Goal: Contribute content: Add original content to the website for others to see

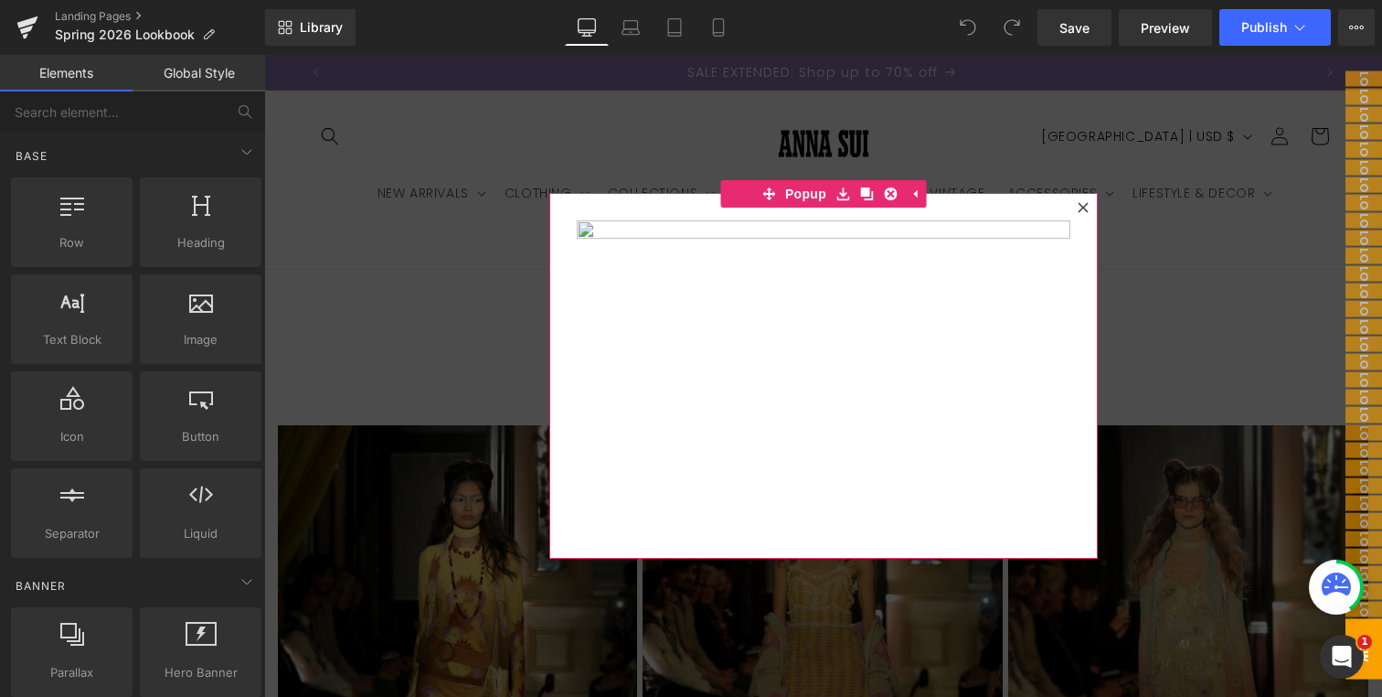
click at [1083, 205] on icon at bounding box center [1083, 207] width 11 height 11
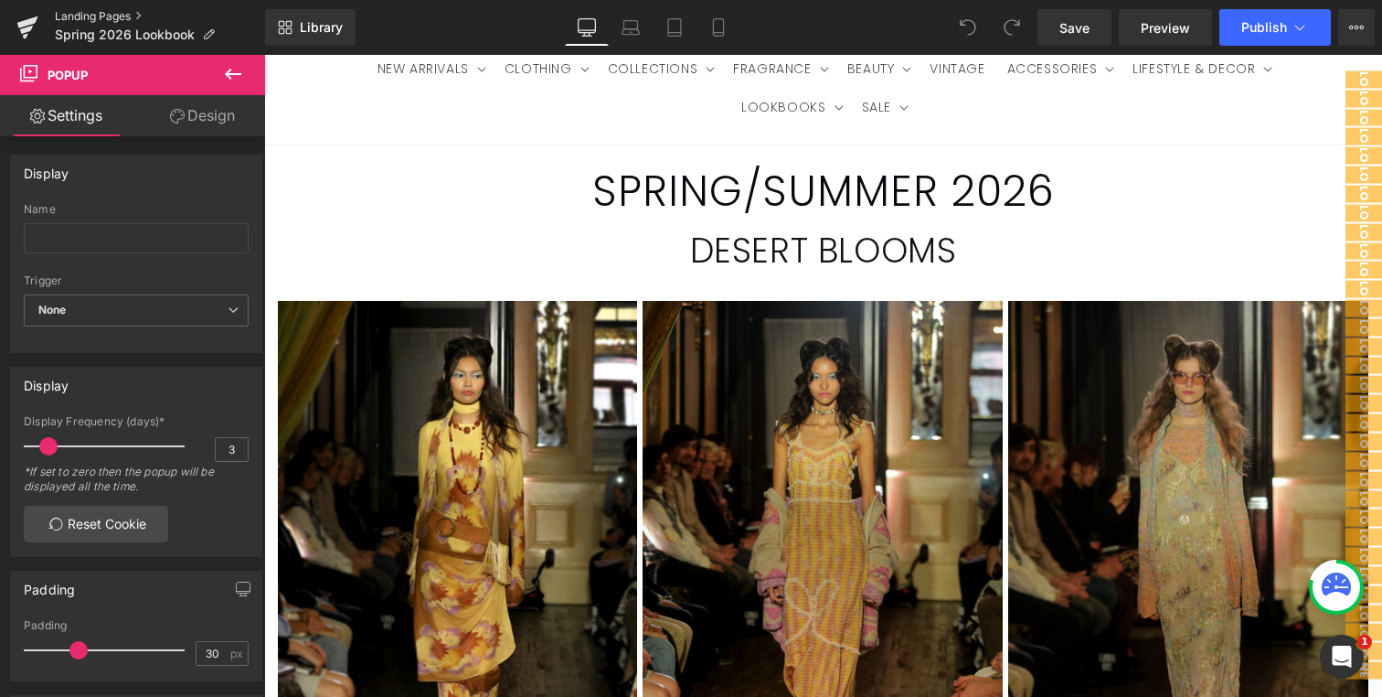
scroll to position [0, 981]
click at [235, 70] on icon at bounding box center [233, 74] width 22 height 22
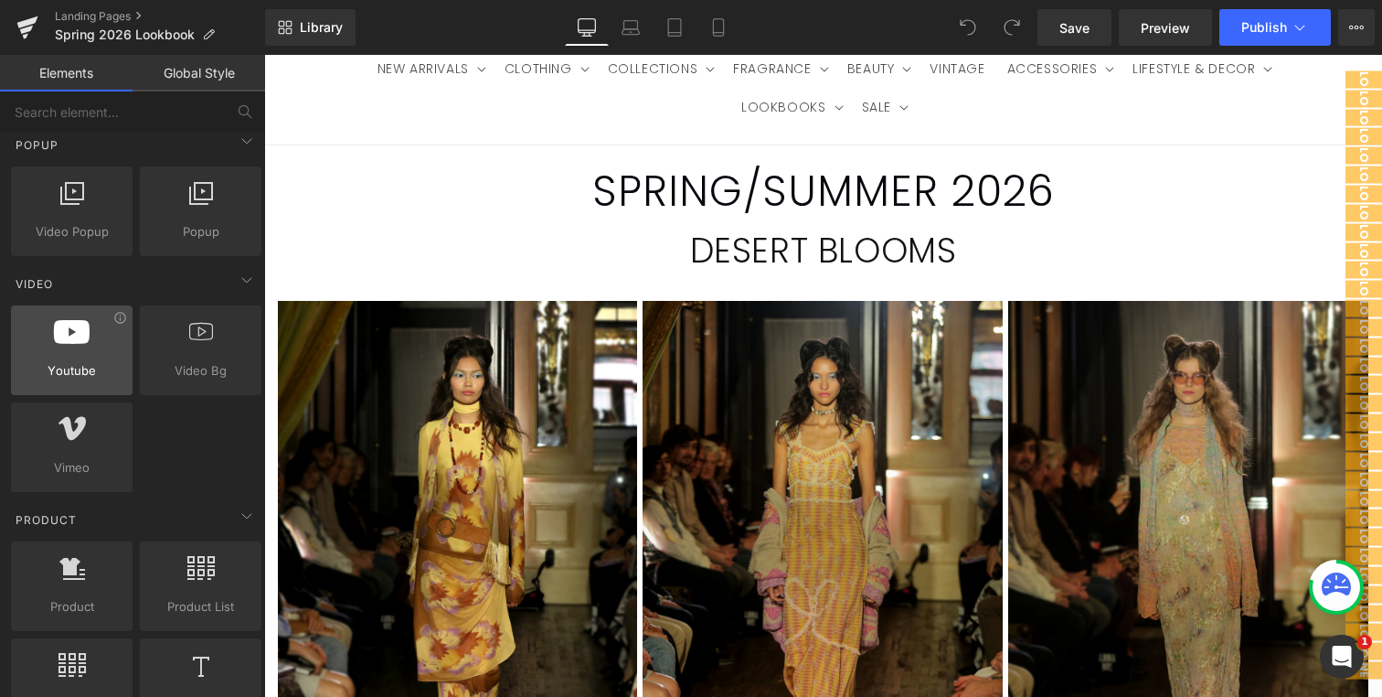
scroll to position [0, 0]
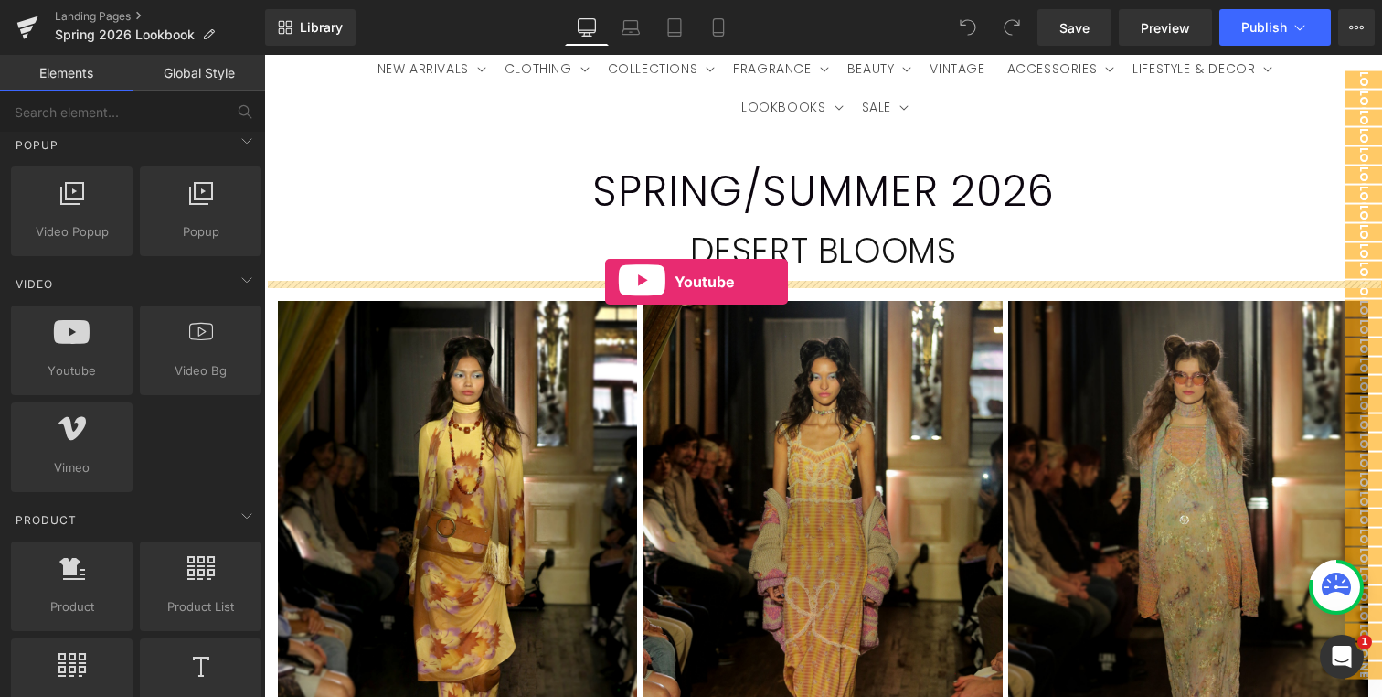
drag, startPoint x: 342, startPoint y: 405, endPoint x: 605, endPoint y: 282, distance: 290.8
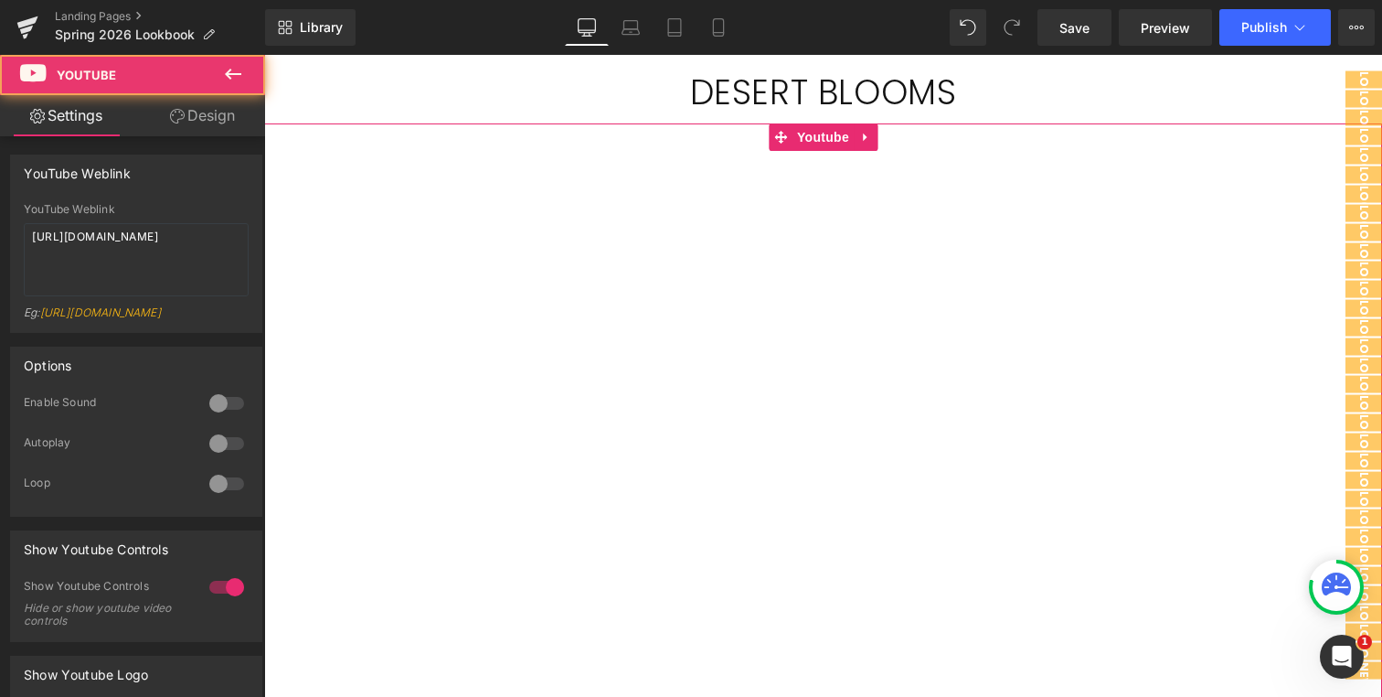
scroll to position [281, 0]
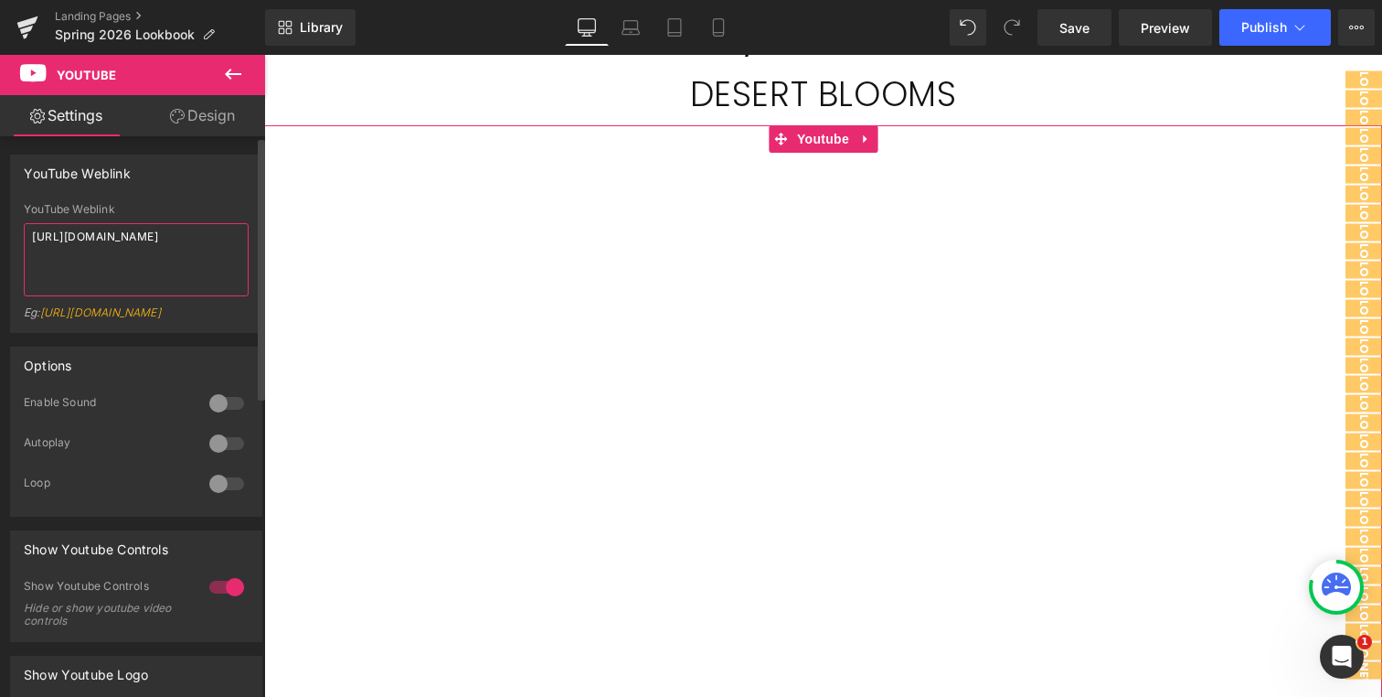
drag, startPoint x: 170, startPoint y: 250, endPoint x: 0, endPoint y: 230, distance: 171.3
click at [0, 230] on div "YouTube Weblink YouTube Weblink [URL][DOMAIN_NAME] Eg: [URL][DOMAIN_NAME]" at bounding box center [136, 237] width 273 height 192
paste textarea "[DOMAIN_NAME][URL]"
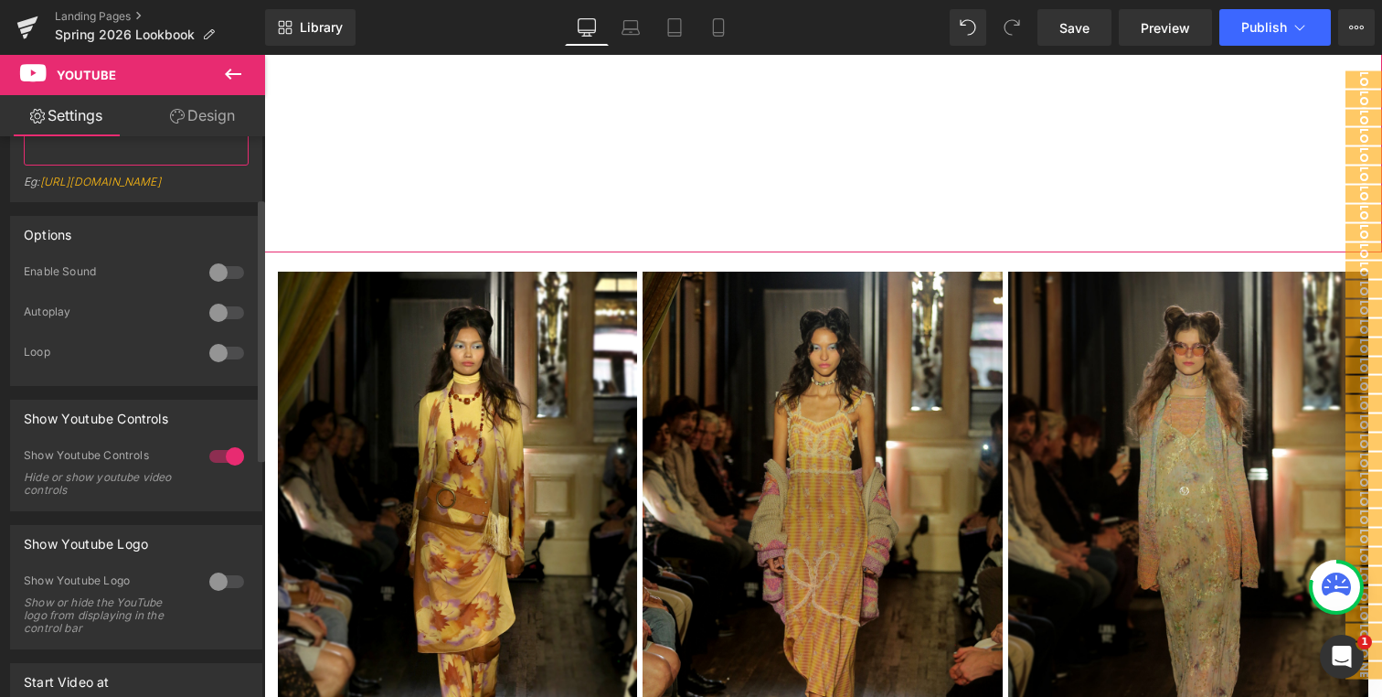
scroll to position [0, 0]
type textarea "[URL][DOMAIN_NAME]"
click at [220, 285] on div at bounding box center [227, 272] width 44 height 29
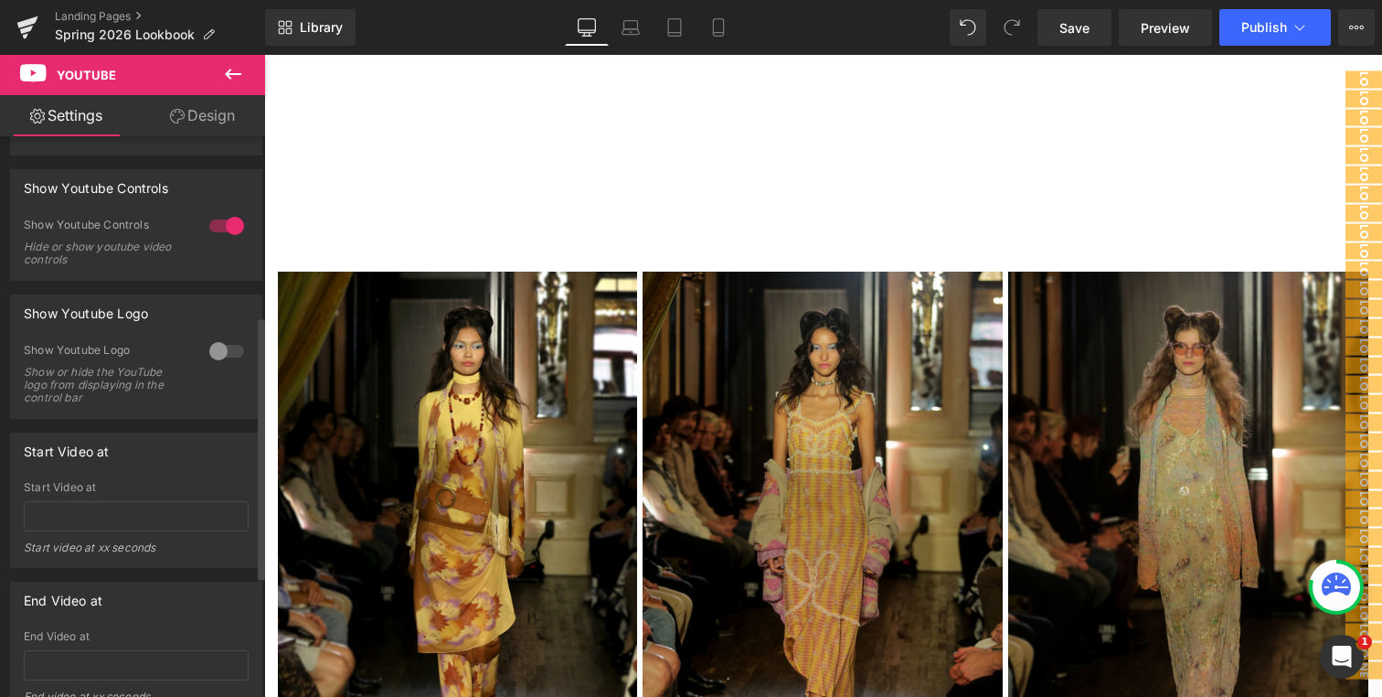
scroll to position [494, 0]
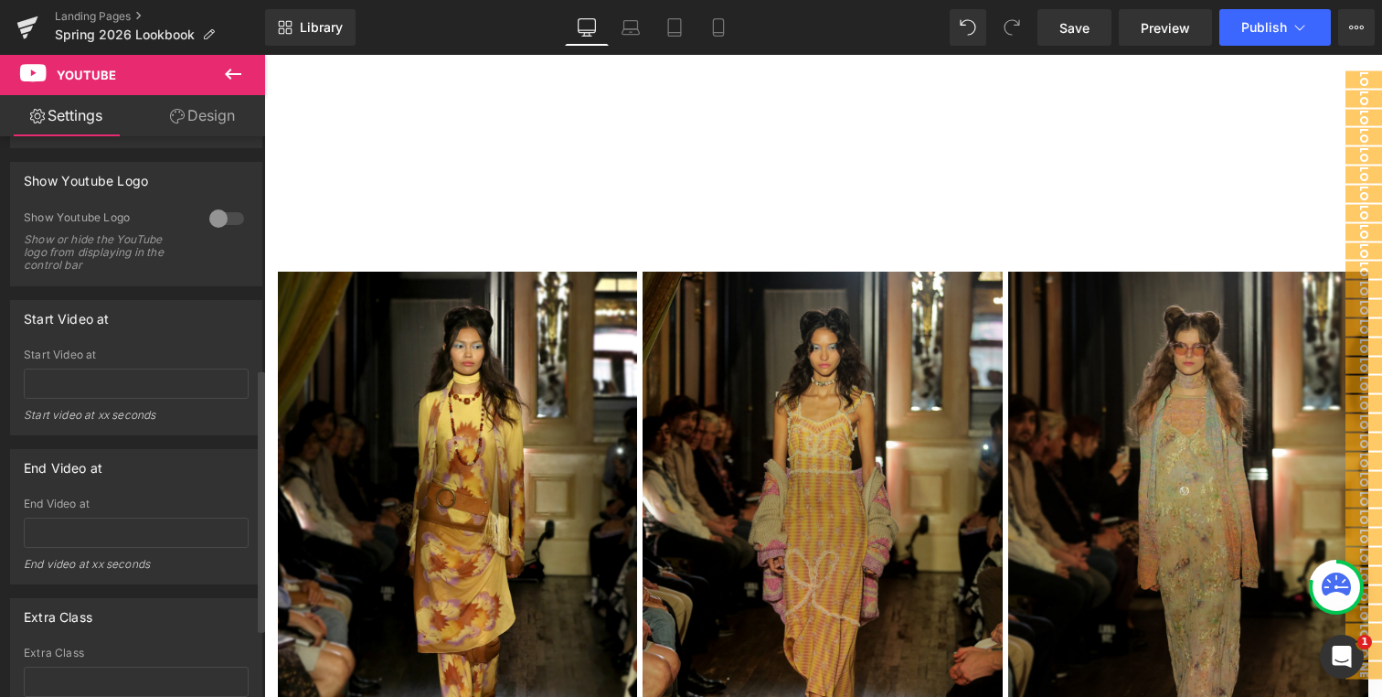
click at [219, 233] on div at bounding box center [227, 218] width 44 height 29
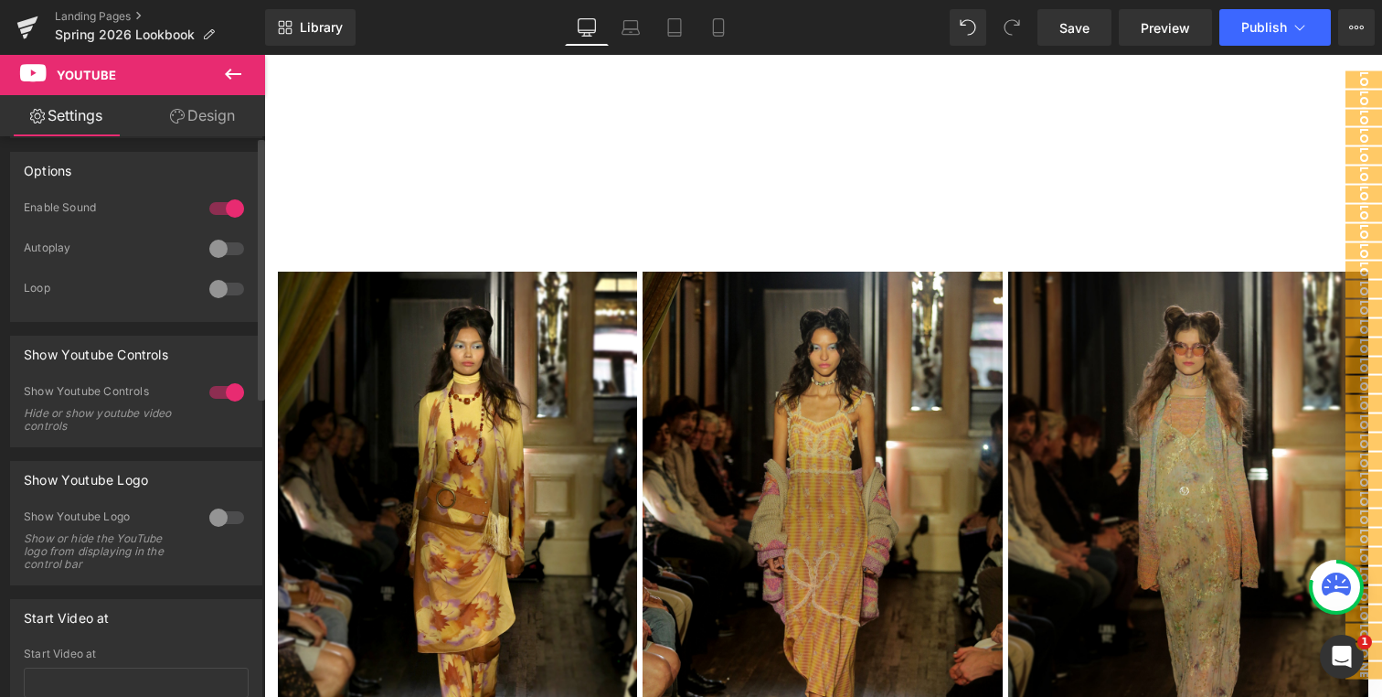
scroll to position [0, 0]
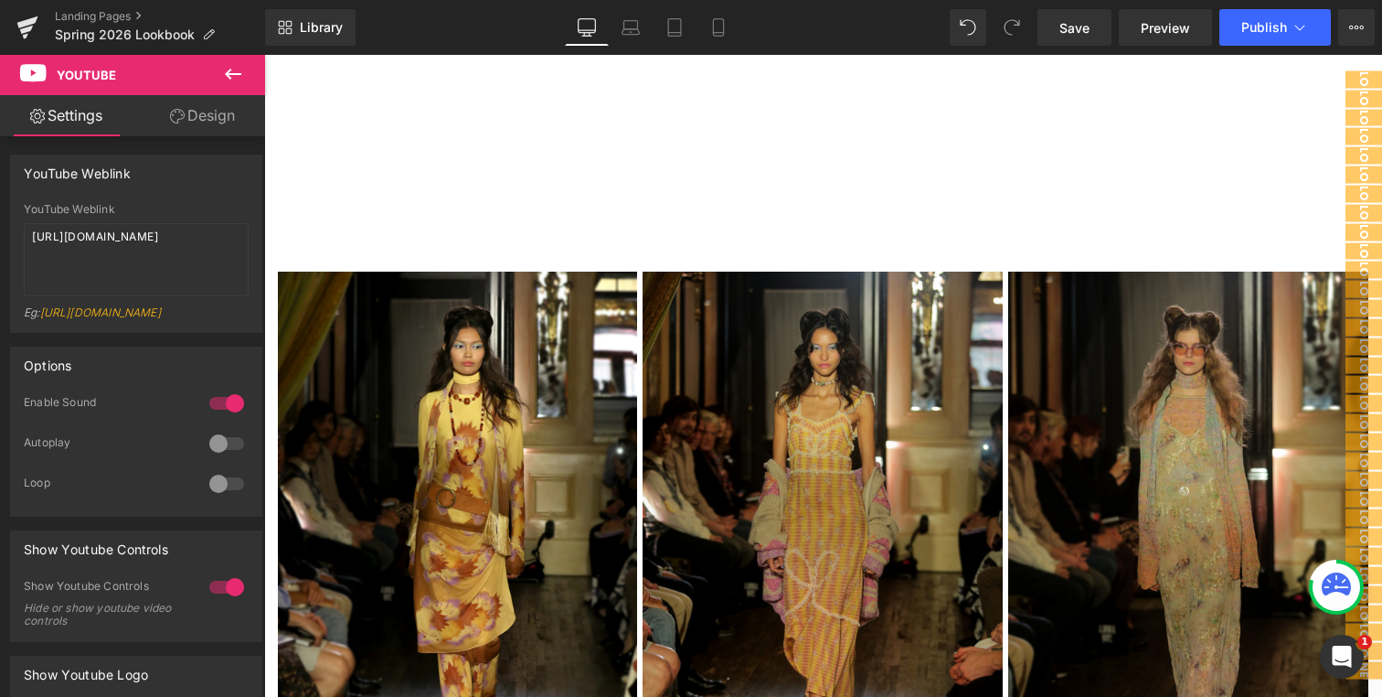
click at [219, 115] on link "Design" at bounding box center [202, 115] width 133 height 41
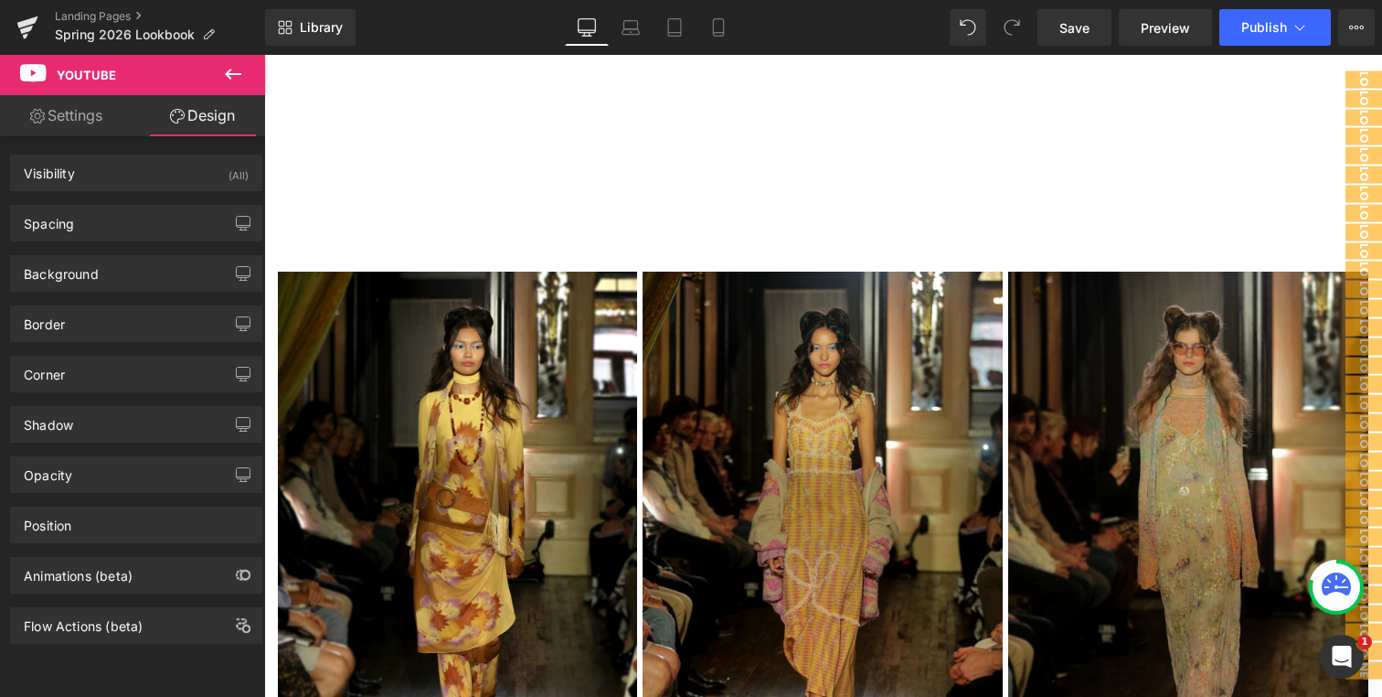
click at [72, 123] on link "Settings" at bounding box center [66, 115] width 133 height 41
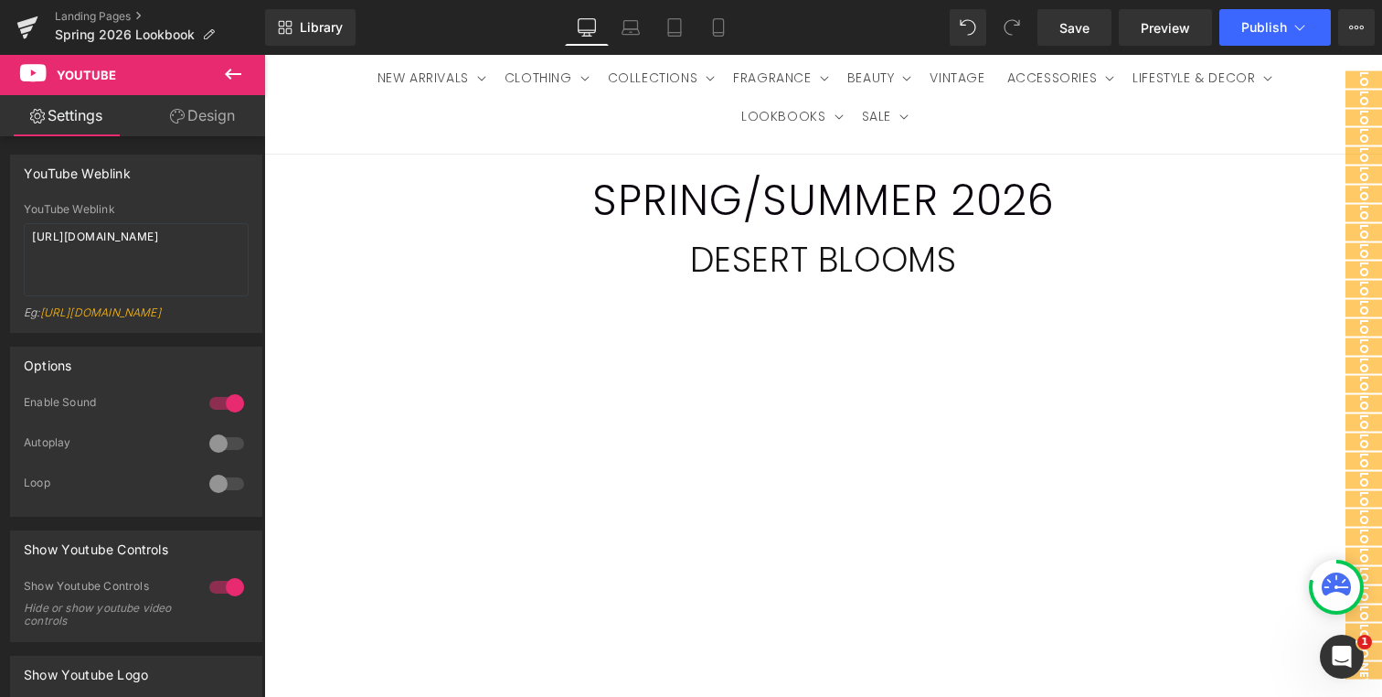
scroll to position [122, 0]
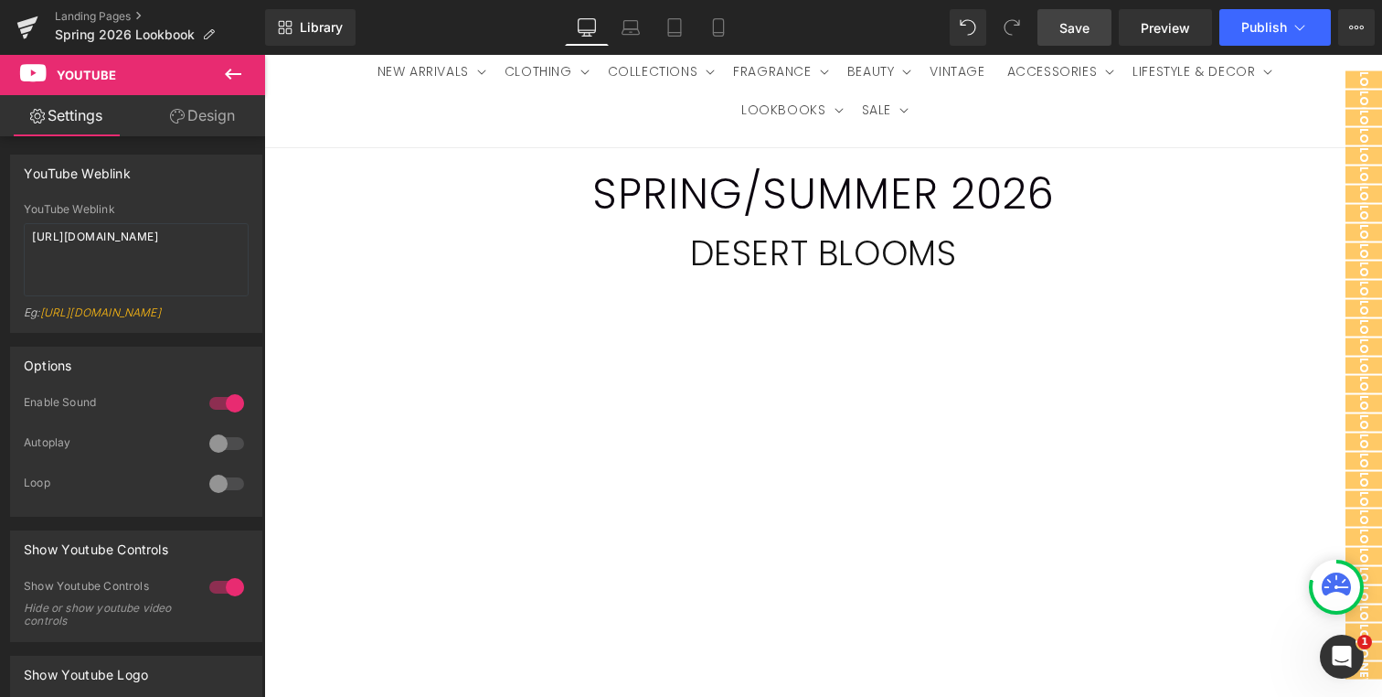
click at [1082, 36] on span "Save" at bounding box center [1075, 27] width 30 height 19
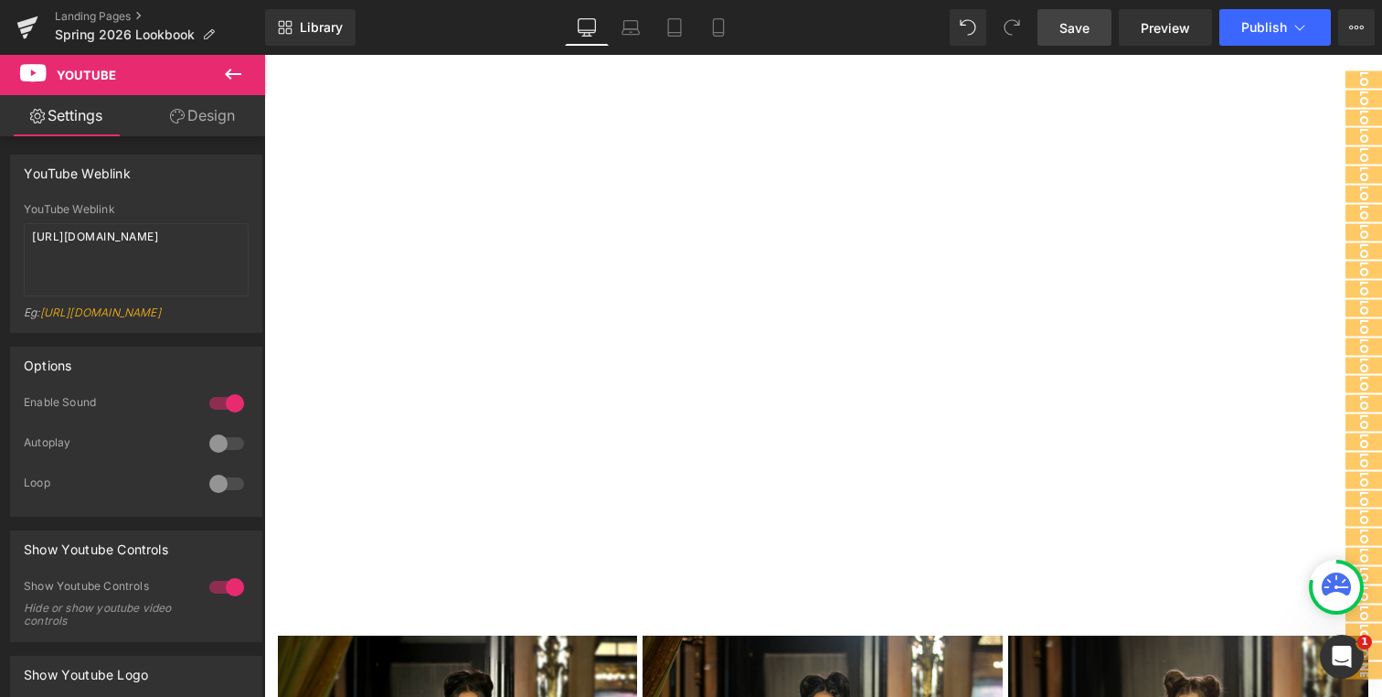
scroll to position [391, 0]
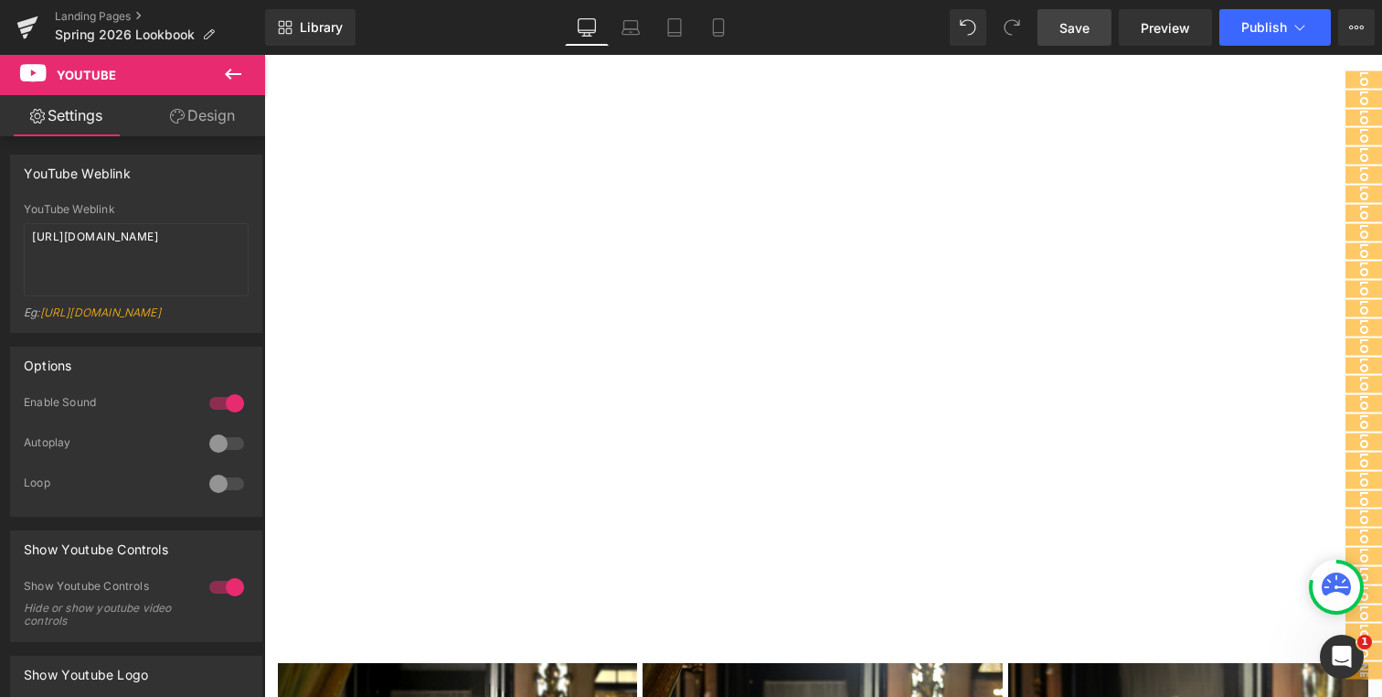
click at [1092, 27] on link "Save" at bounding box center [1075, 27] width 74 height 37
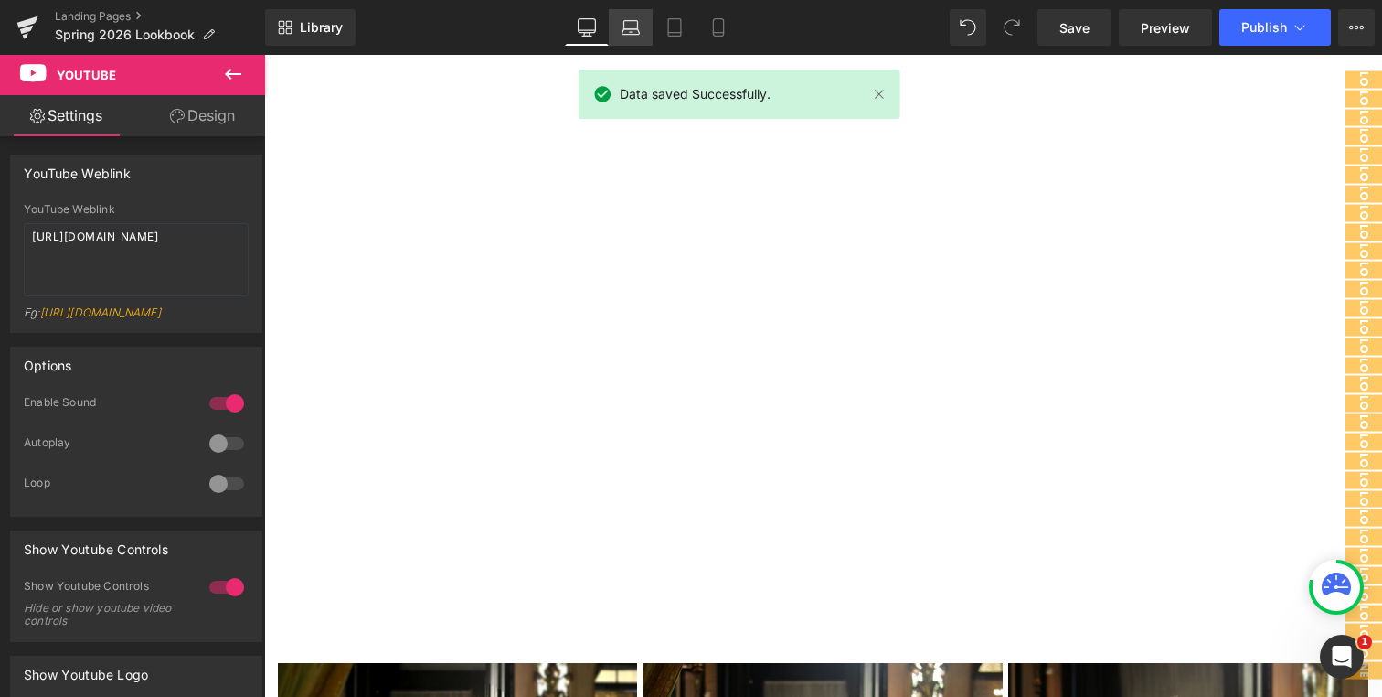
scroll to position [0, 0]
click at [612, 27] on link "Laptop" at bounding box center [631, 27] width 44 height 37
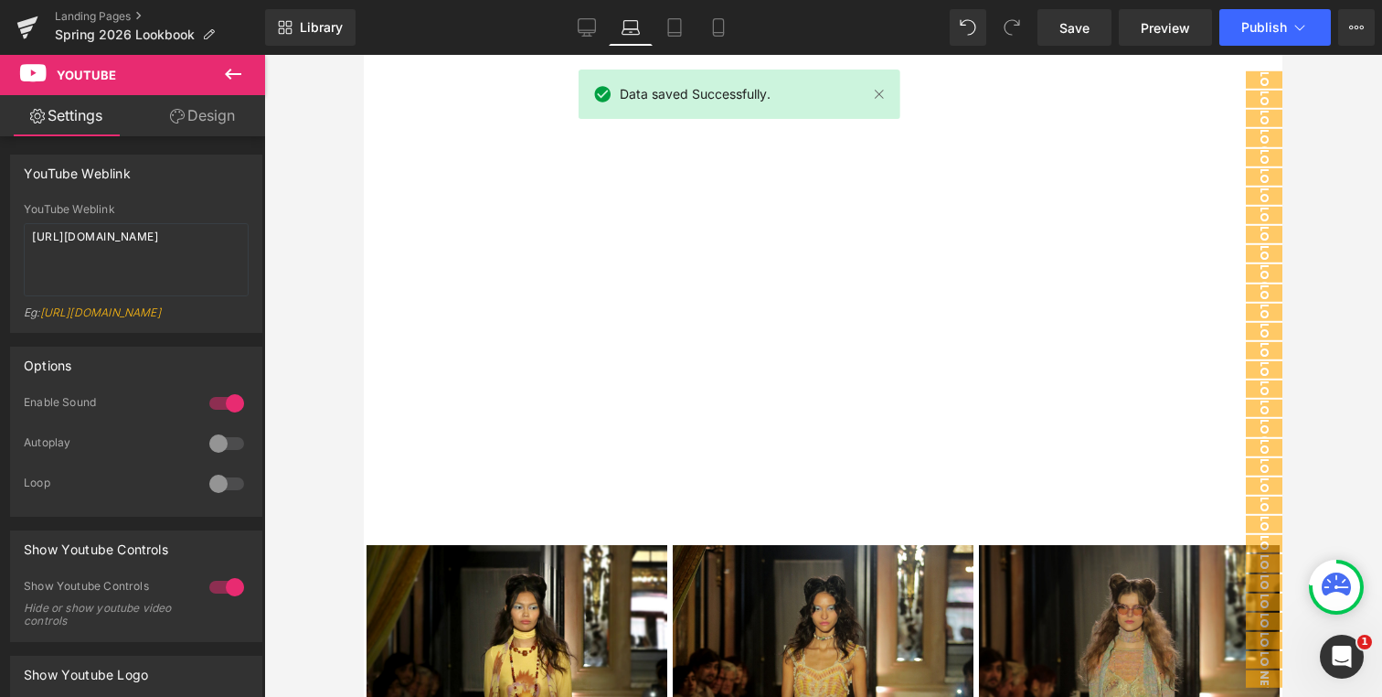
scroll to position [128, 0]
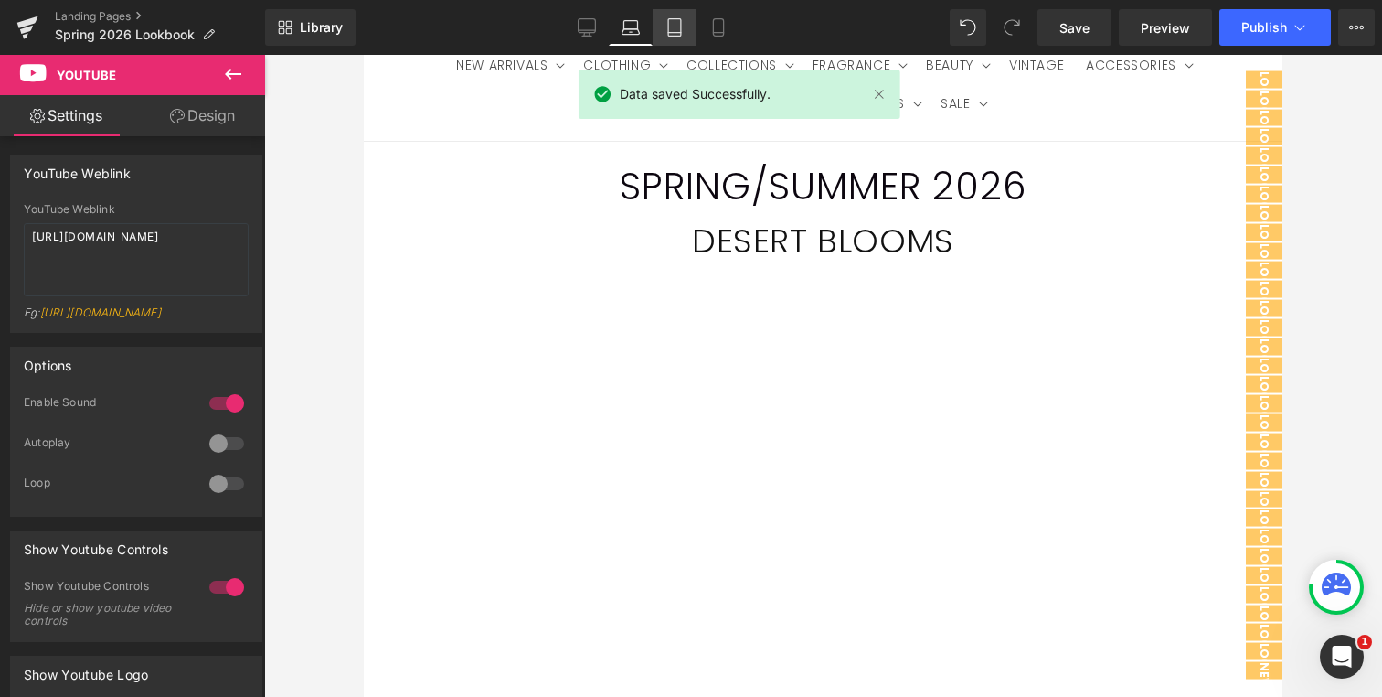
click at [677, 26] on icon at bounding box center [675, 27] width 18 height 18
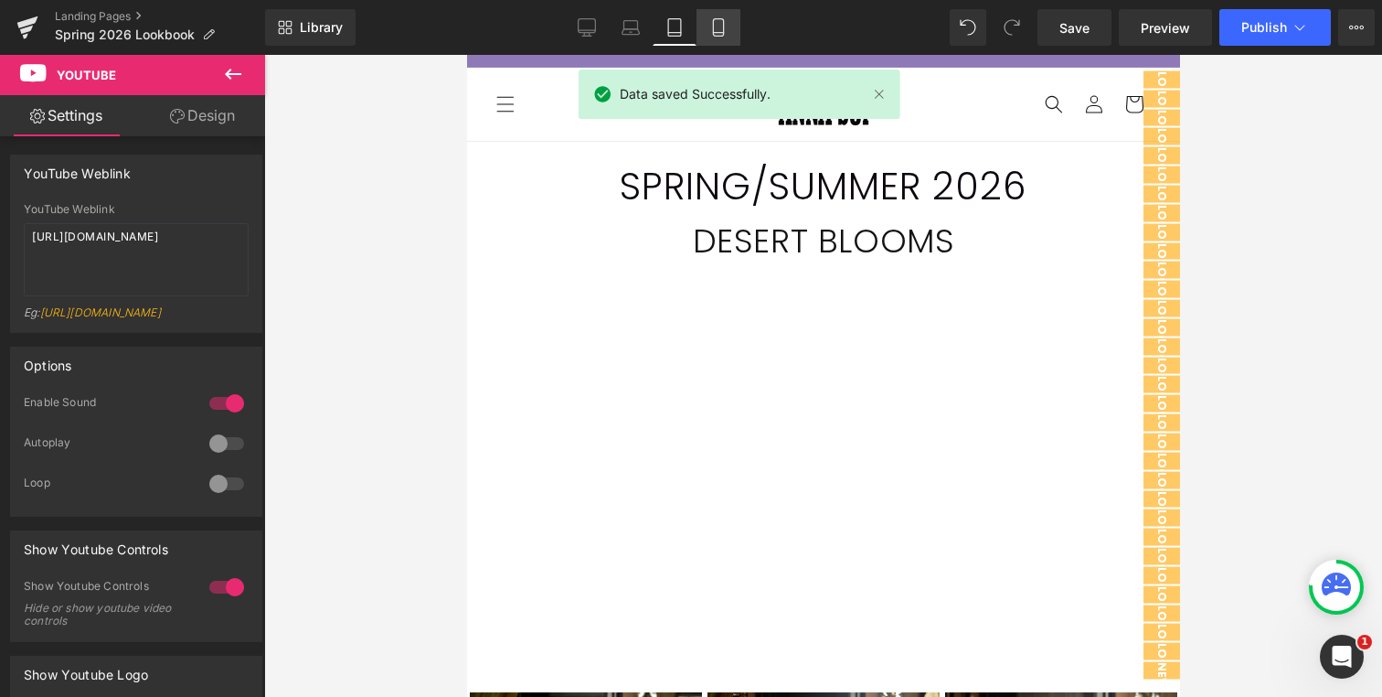
click at [710, 26] on icon at bounding box center [719, 27] width 18 height 18
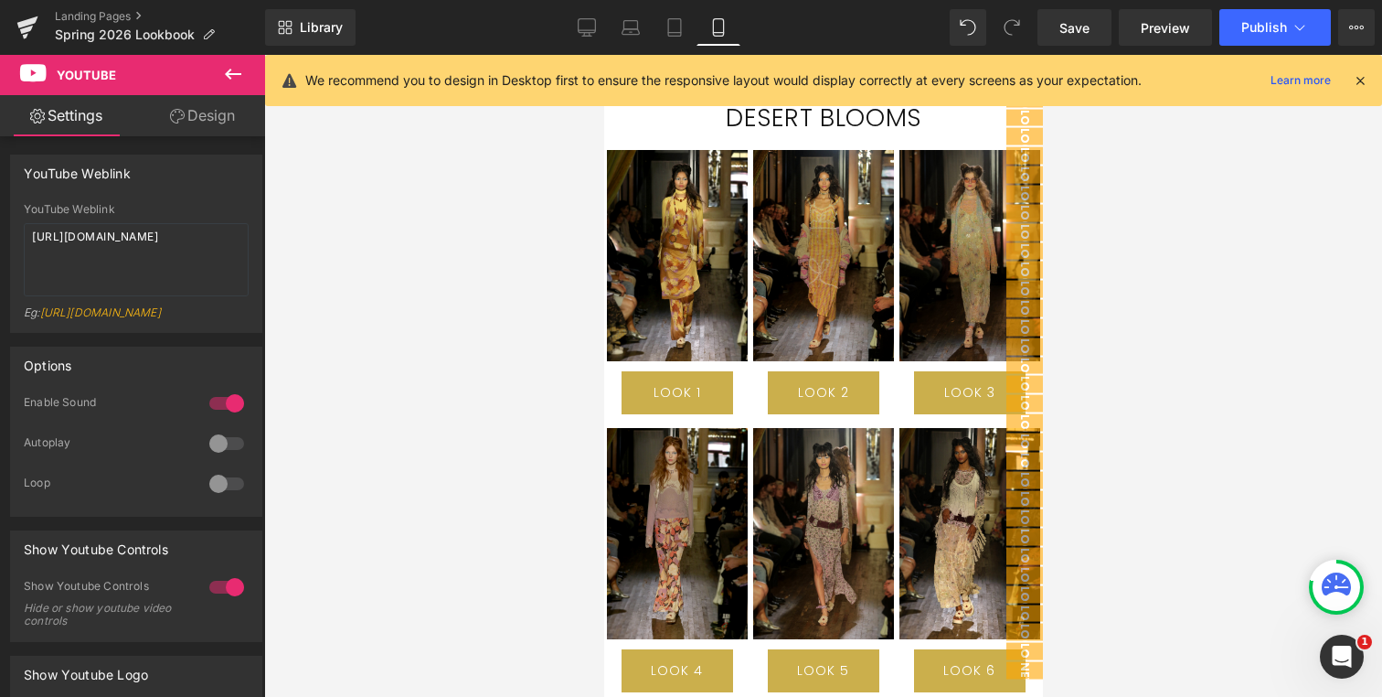
scroll to position [102, 0]
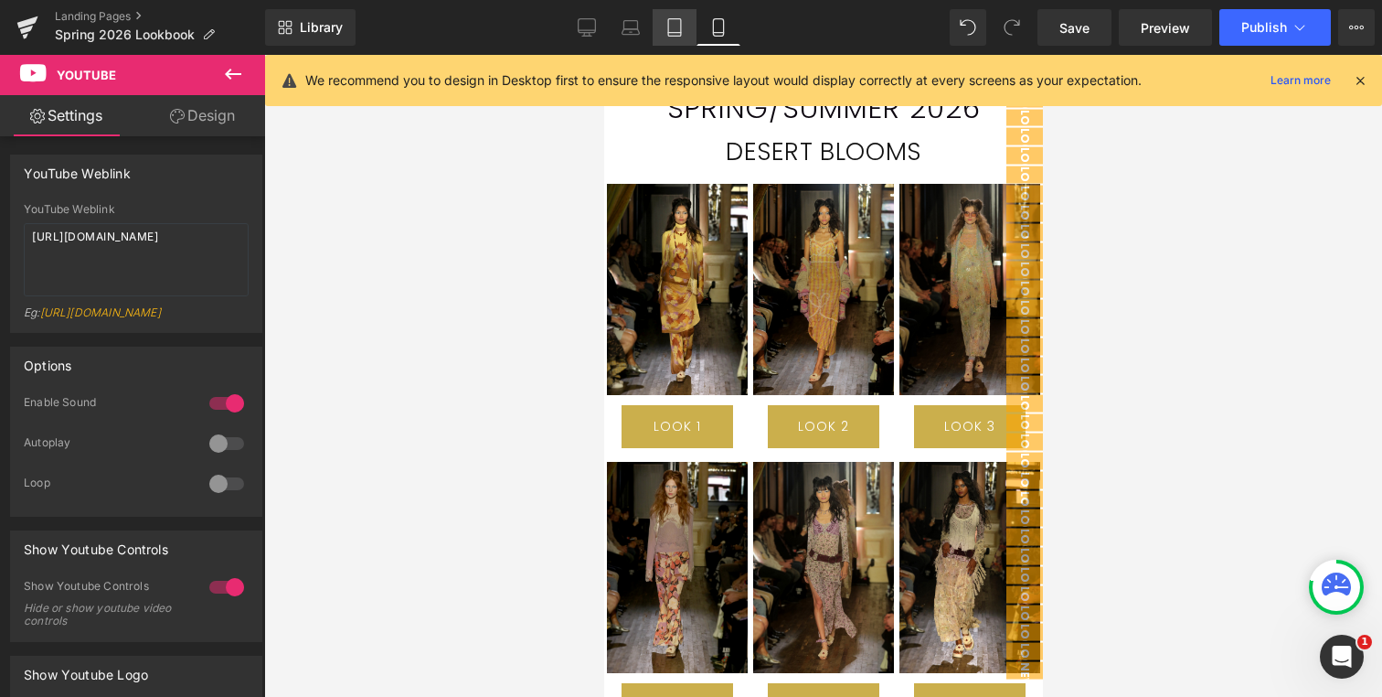
click at [678, 27] on icon at bounding box center [675, 27] width 18 height 18
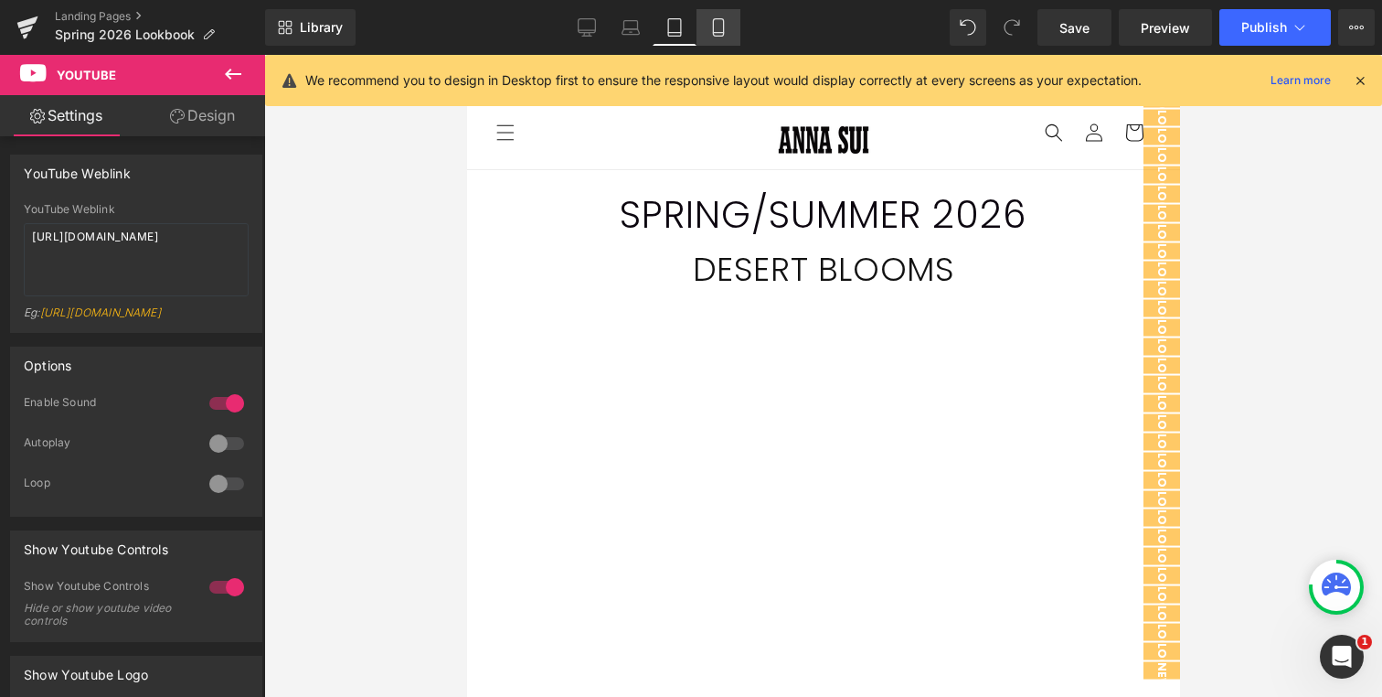
click at [708, 30] on link "Mobile" at bounding box center [719, 27] width 44 height 37
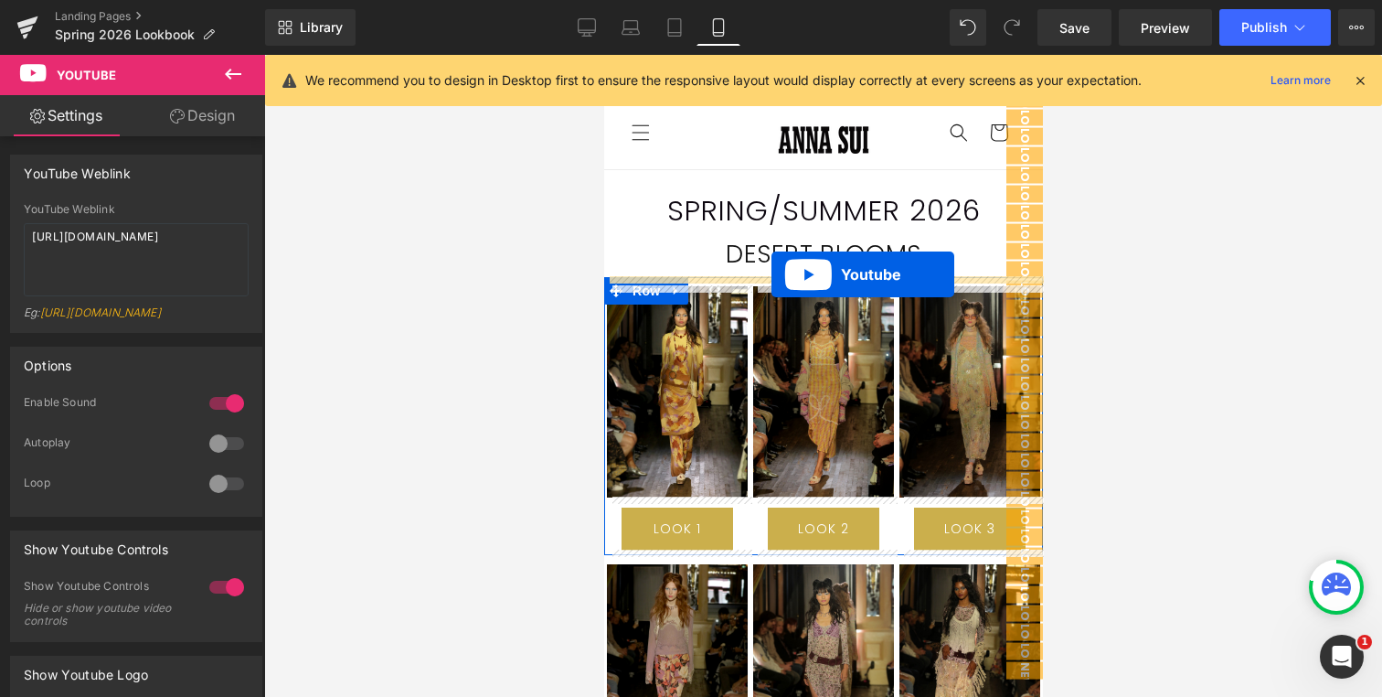
drag, startPoint x: 819, startPoint y: 265, endPoint x: 771, endPoint y: 275, distance: 49.5
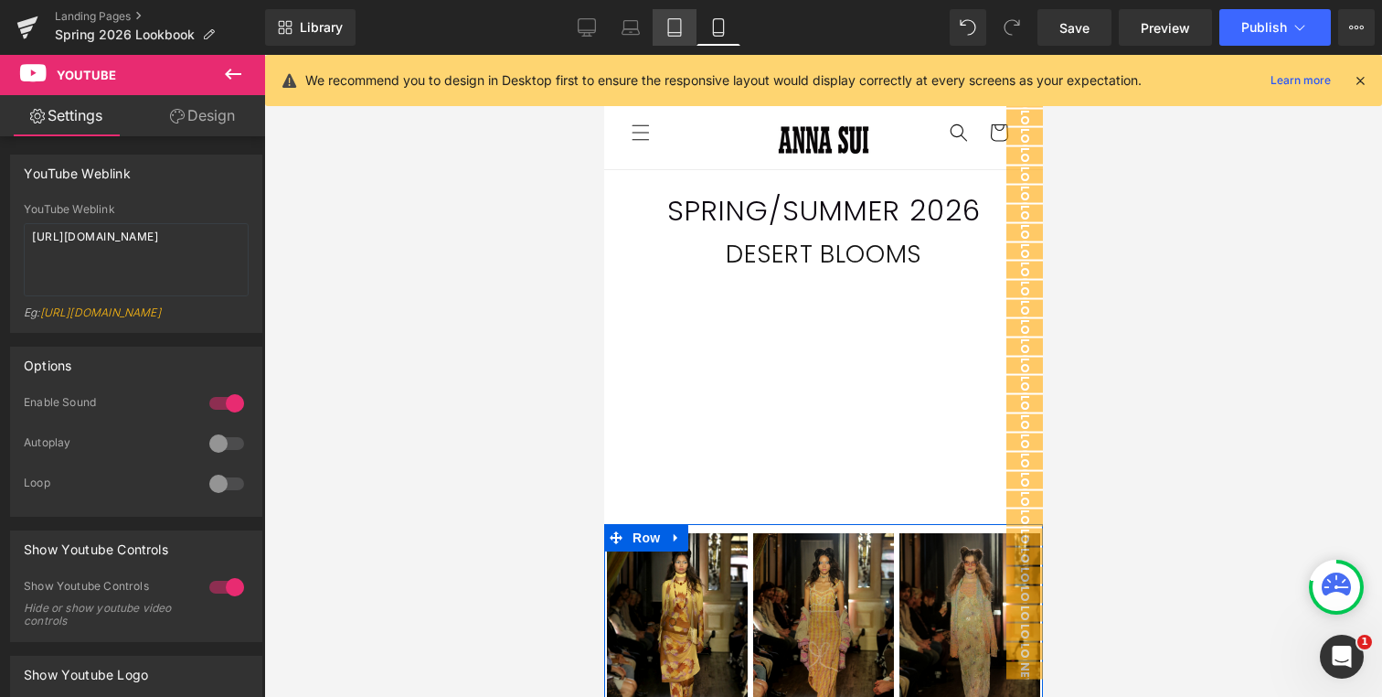
click at [678, 29] on icon at bounding box center [675, 27] width 18 height 18
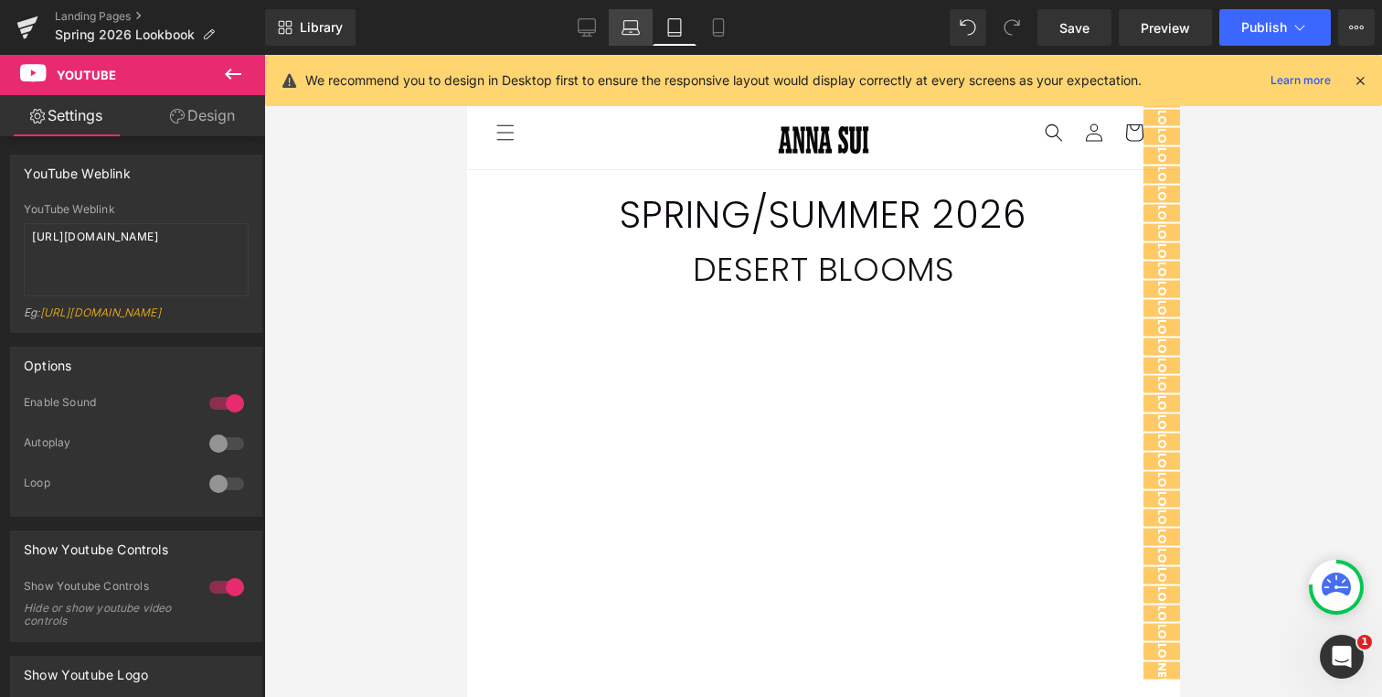
click at [642, 29] on link "Laptop" at bounding box center [631, 27] width 44 height 37
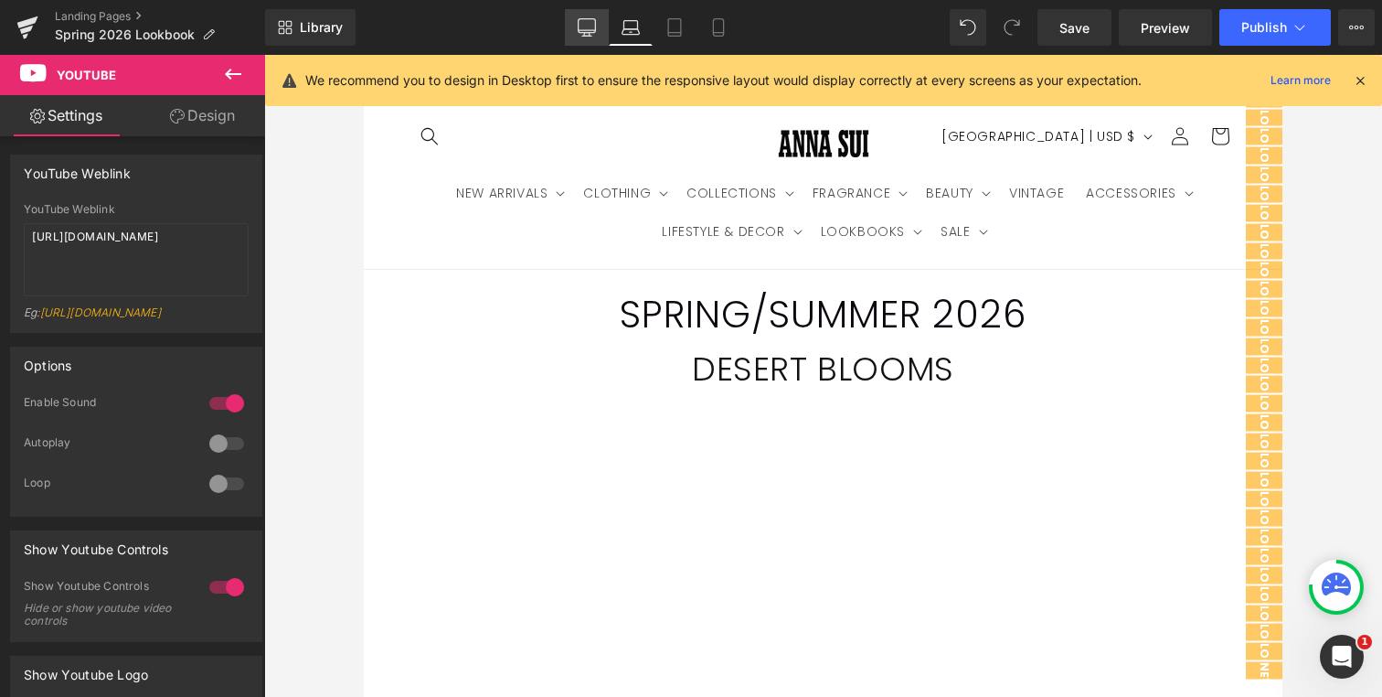
click at [599, 25] on link "Desktop" at bounding box center [587, 27] width 44 height 37
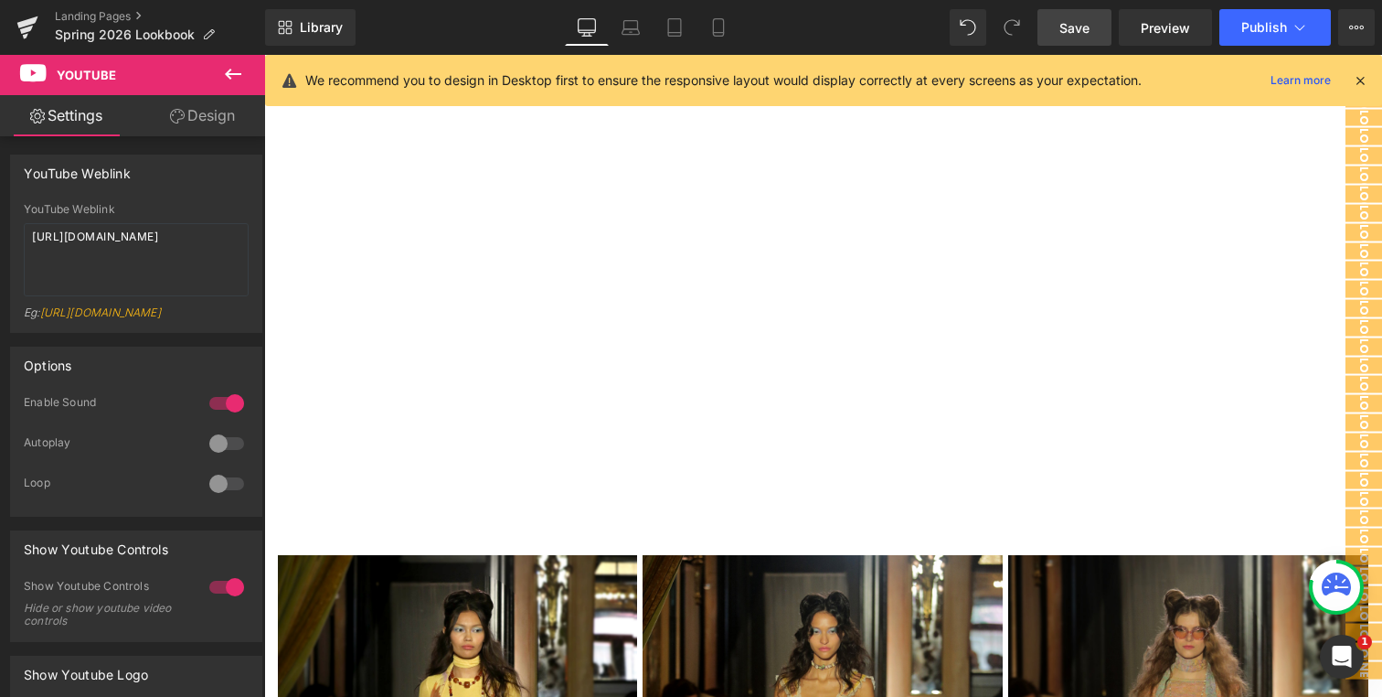
click at [1085, 30] on span "Save" at bounding box center [1075, 27] width 30 height 19
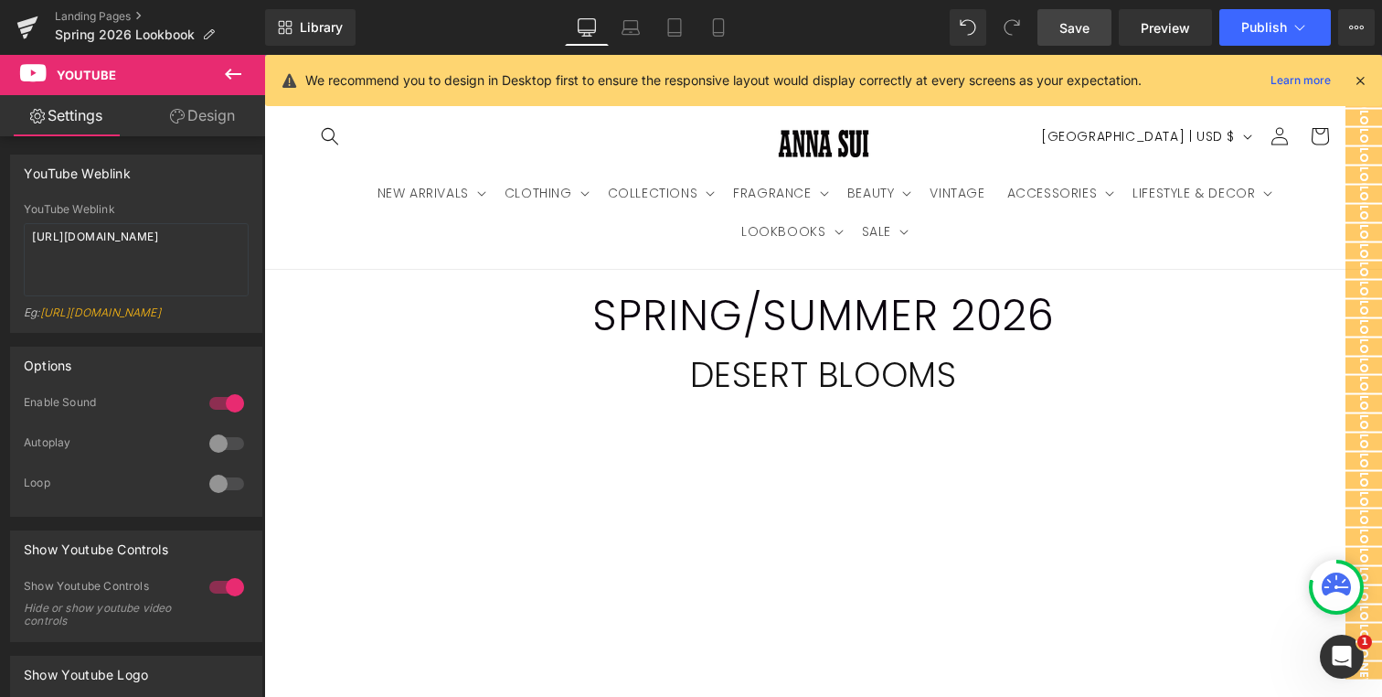
click at [1050, 31] on link "Save" at bounding box center [1075, 27] width 74 height 37
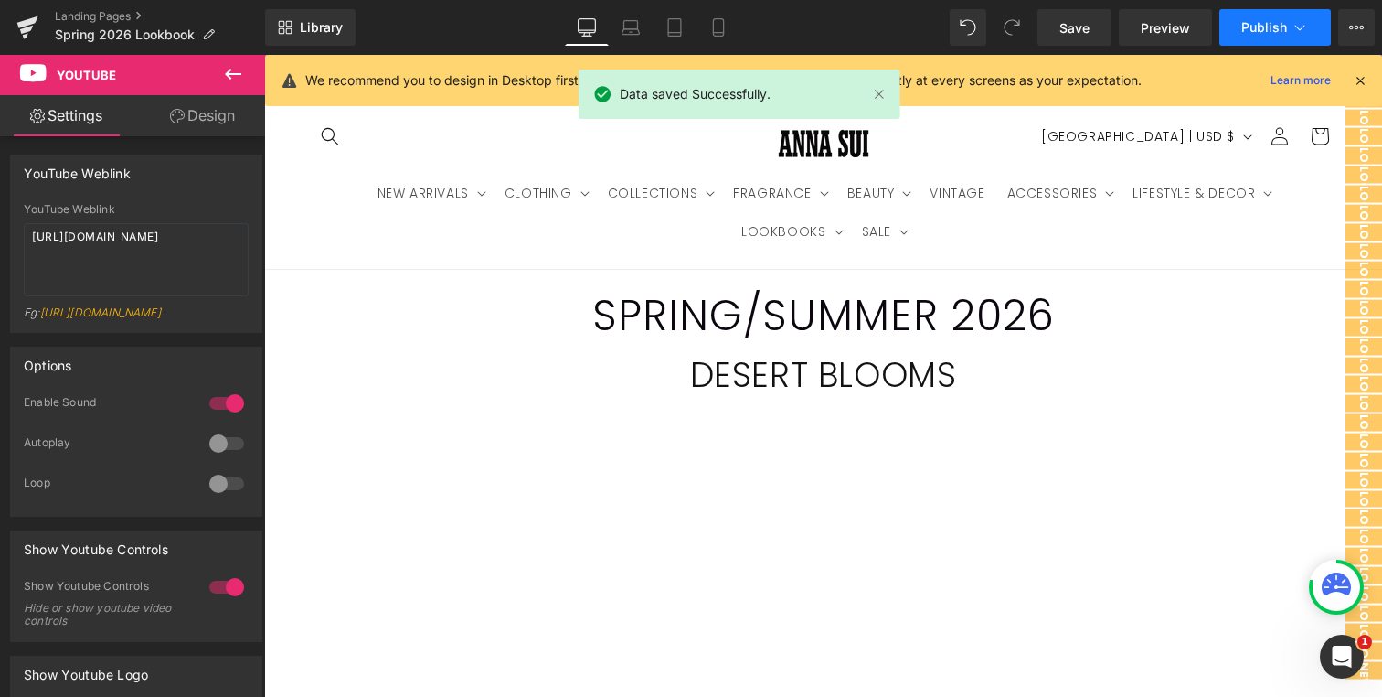
click at [1269, 24] on span "Publish" at bounding box center [1265, 27] width 46 height 15
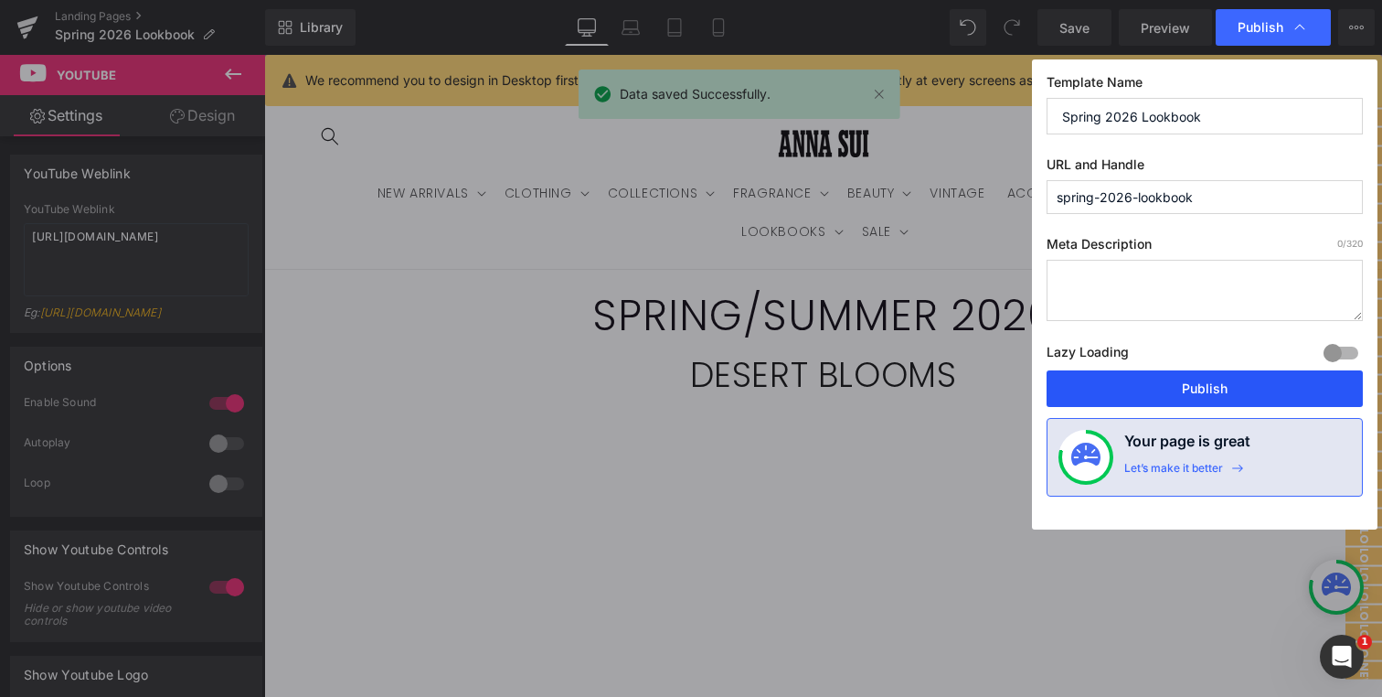
click at [1154, 390] on button "Publish" at bounding box center [1205, 388] width 316 height 37
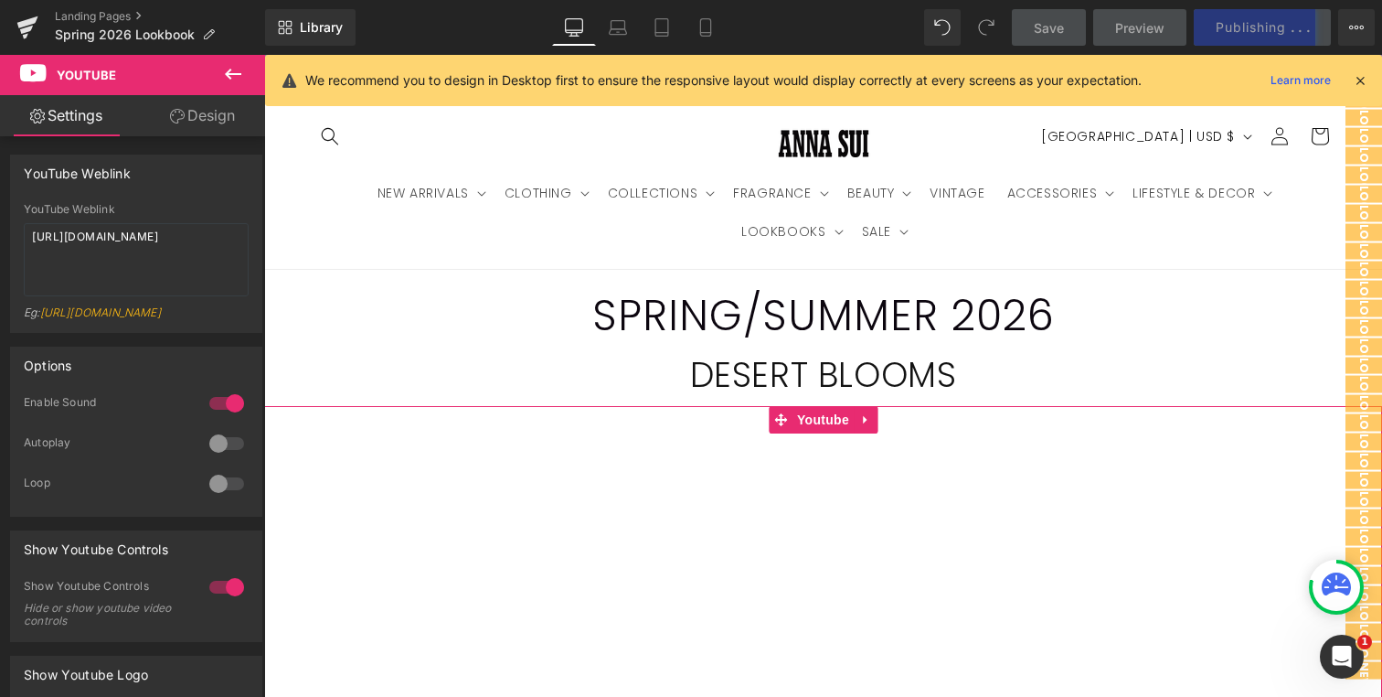
click at [190, 117] on link "Design" at bounding box center [202, 115] width 133 height 41
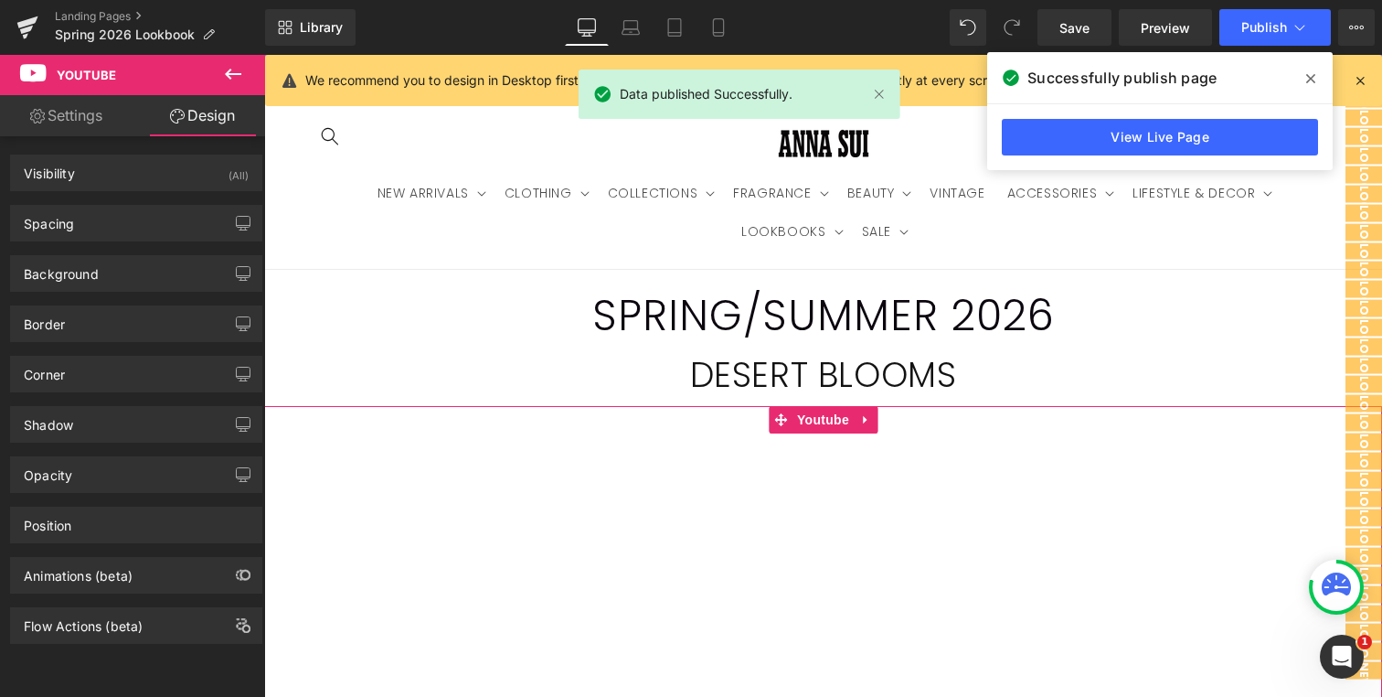
click at [86, 111] on link "Settings" at bounding box center [66, 115] width 133 height 41
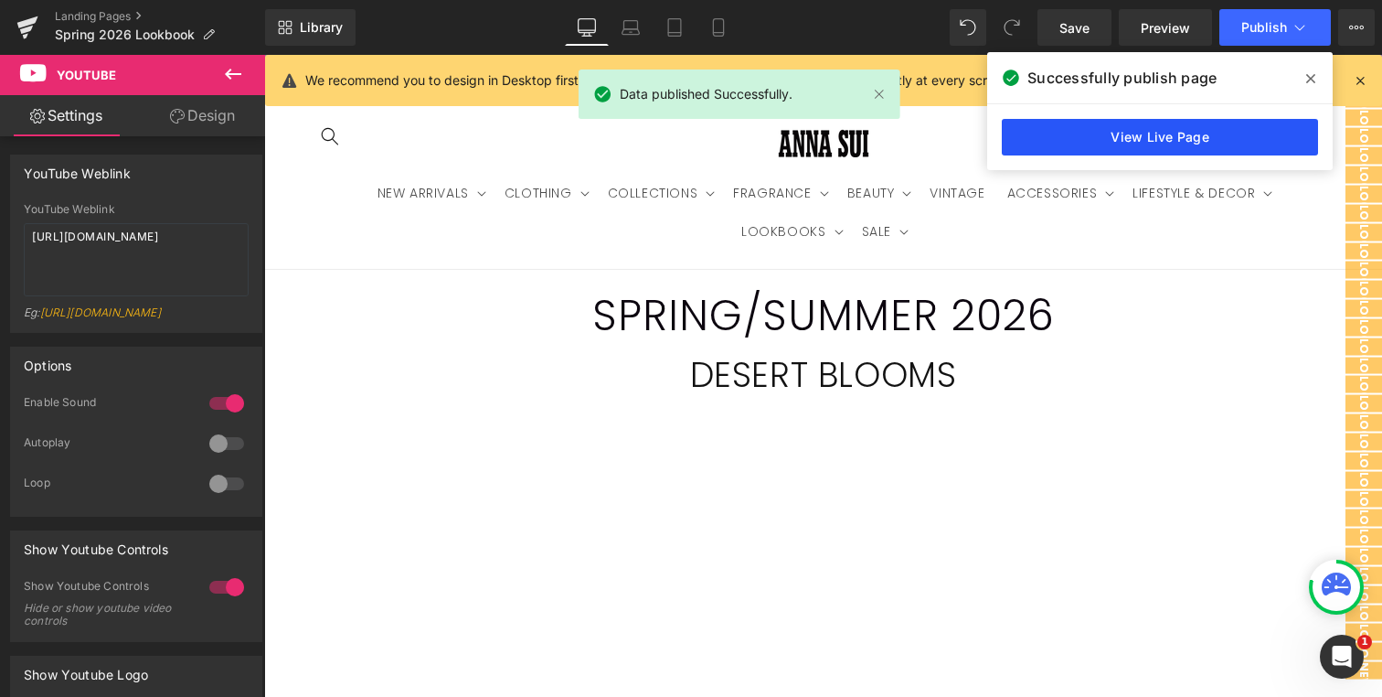
click at [1120, 134] on link "View Live Page" at bounding box center [1160, 137] width 316 height 37
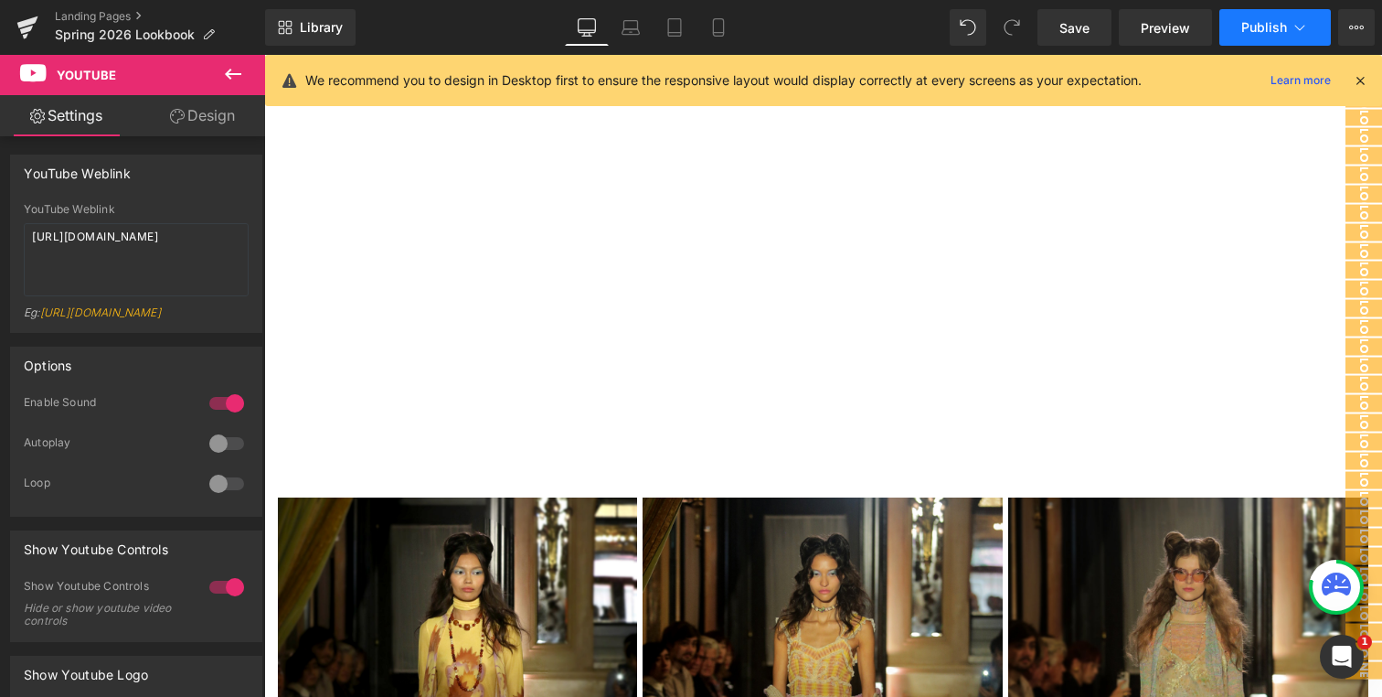
click at [1275, 24] on span "Publish" at bounding box center [1265, 27] width 46 height 15
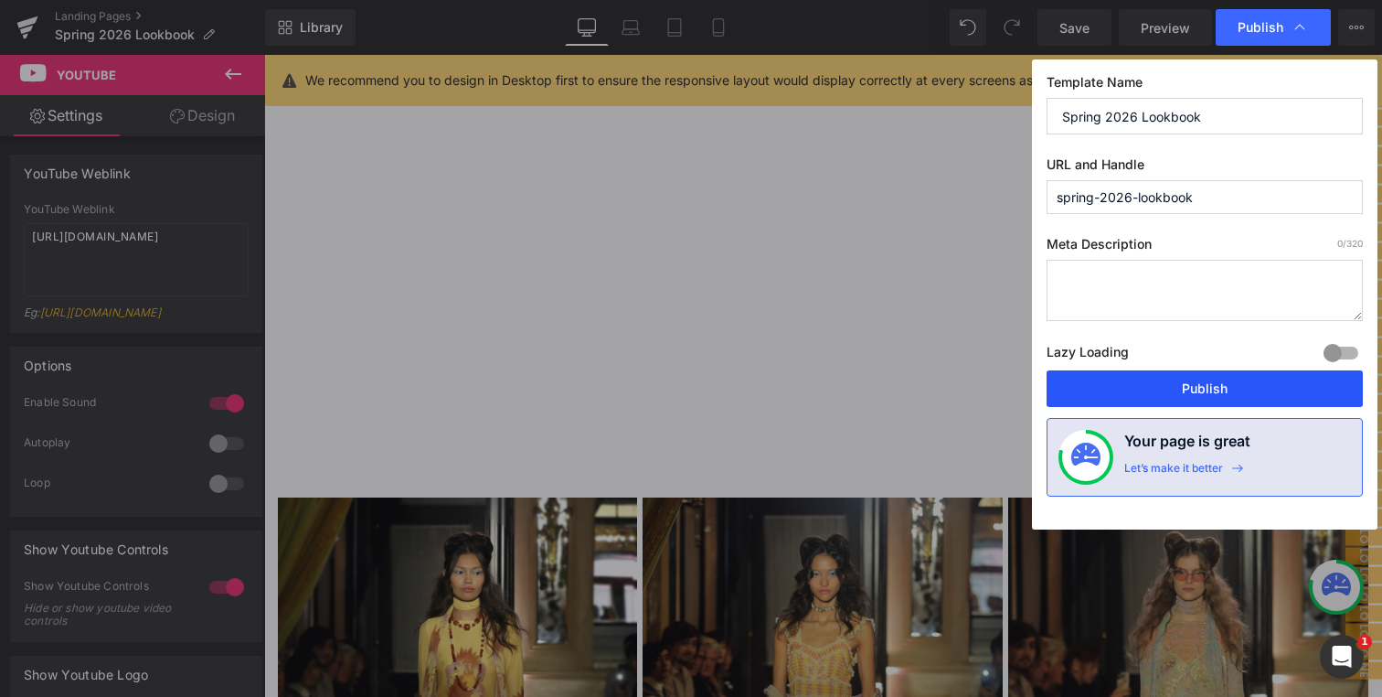
click at [1174, 393] on button "Publish" at bounding box center [1205, 388] width 316 height 37
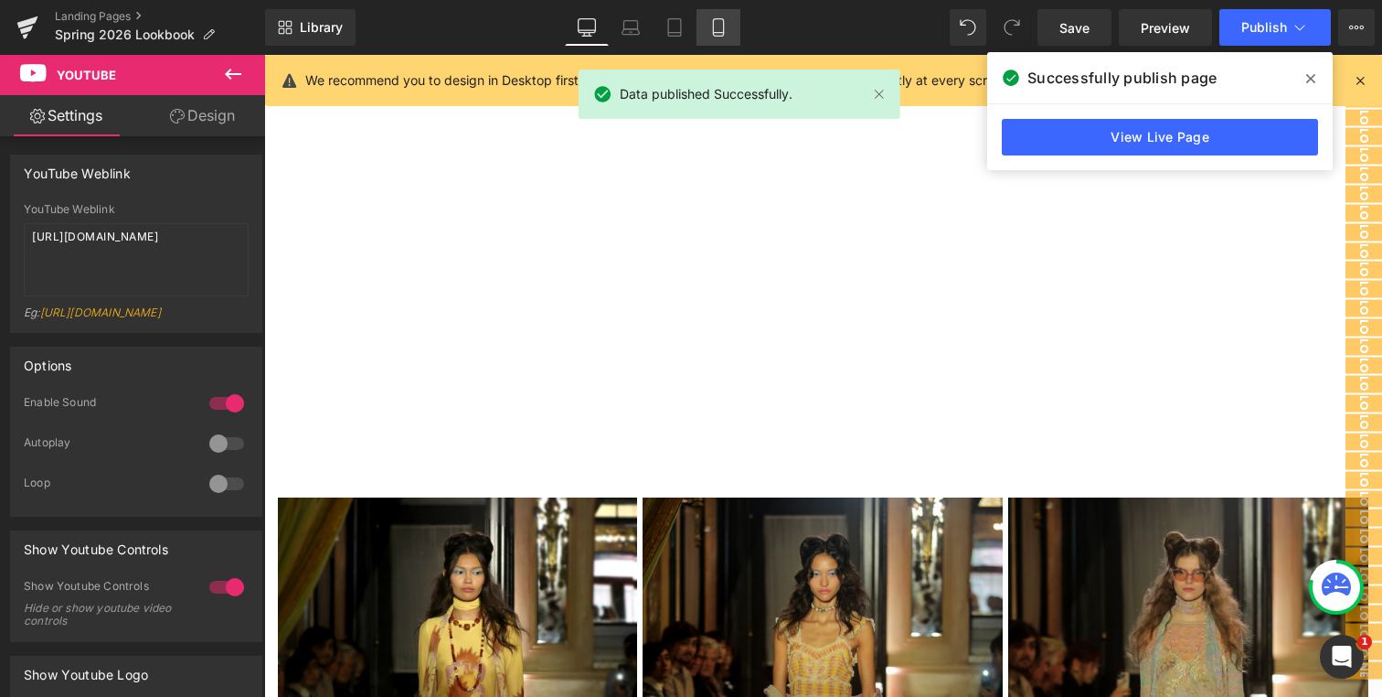
click at [719, 35] on icon at bounding box center [719, 27] width 18 height 18
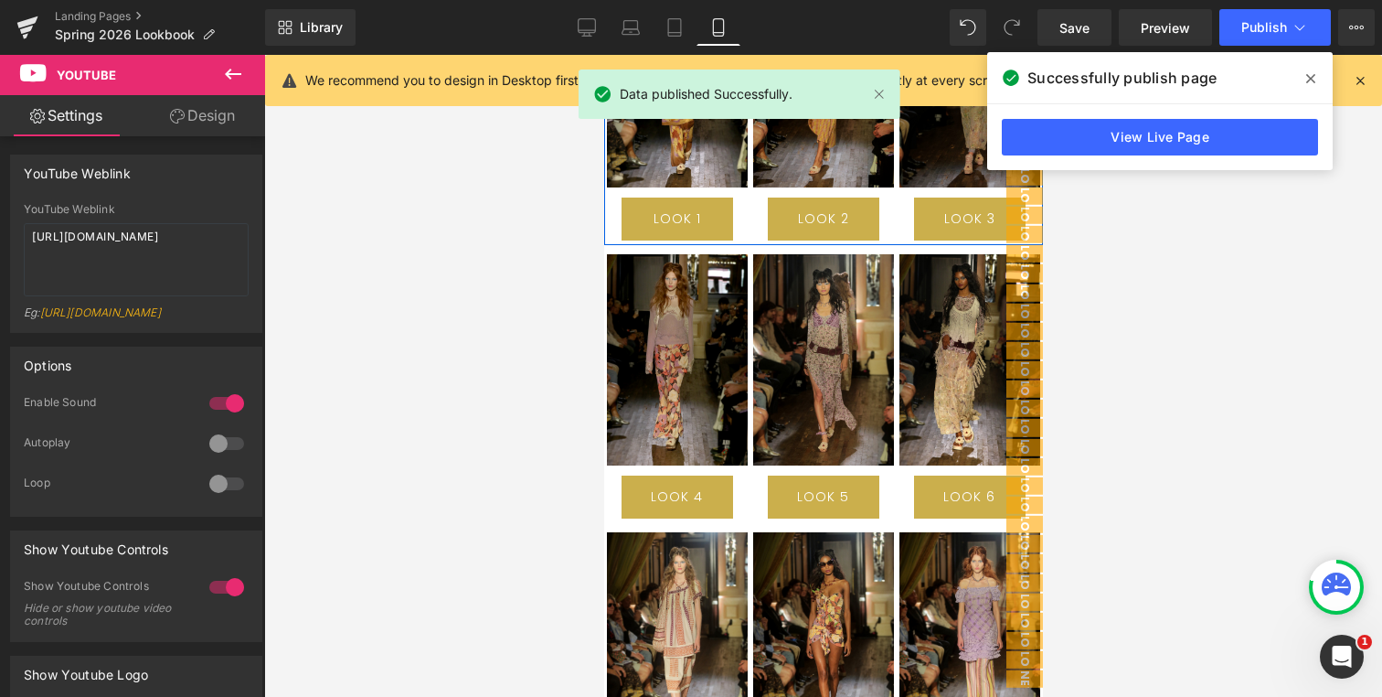
scroll to position [5, 0]
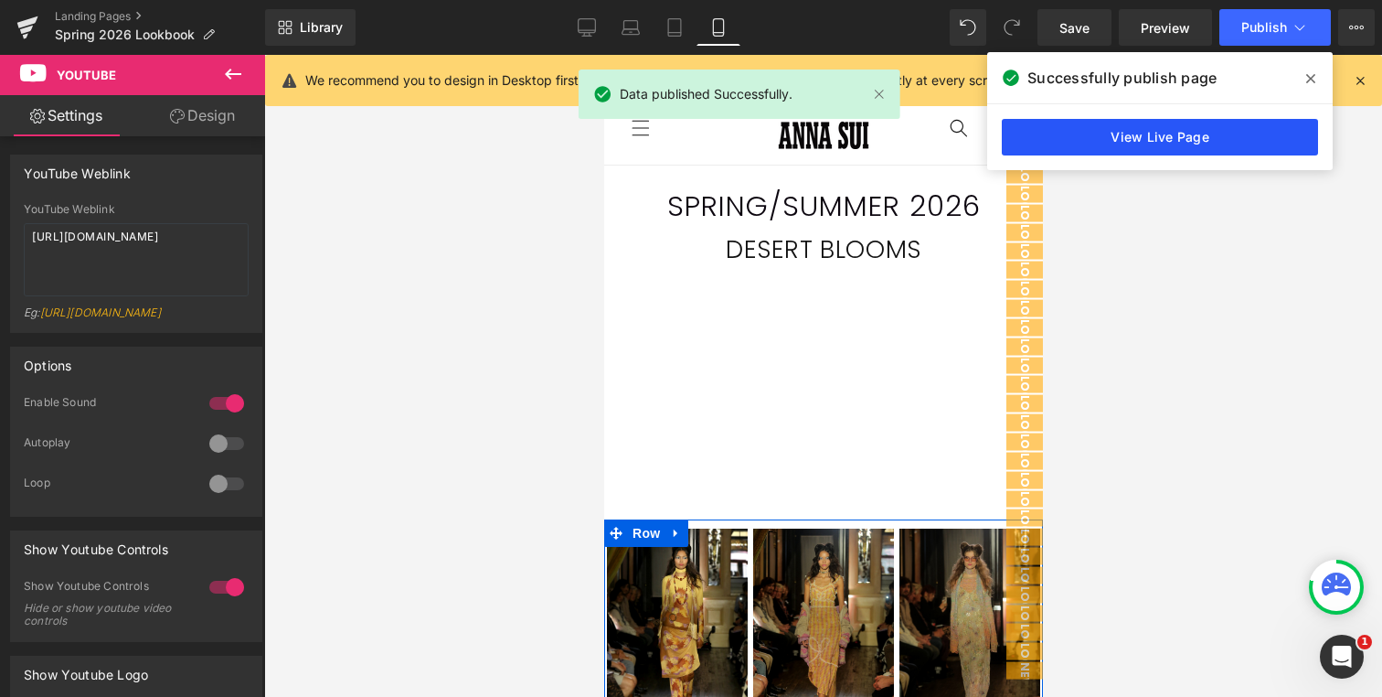
click at [1155, 135] on link "View Live Page" at bounding box center [1160, 137] width 316 height 37
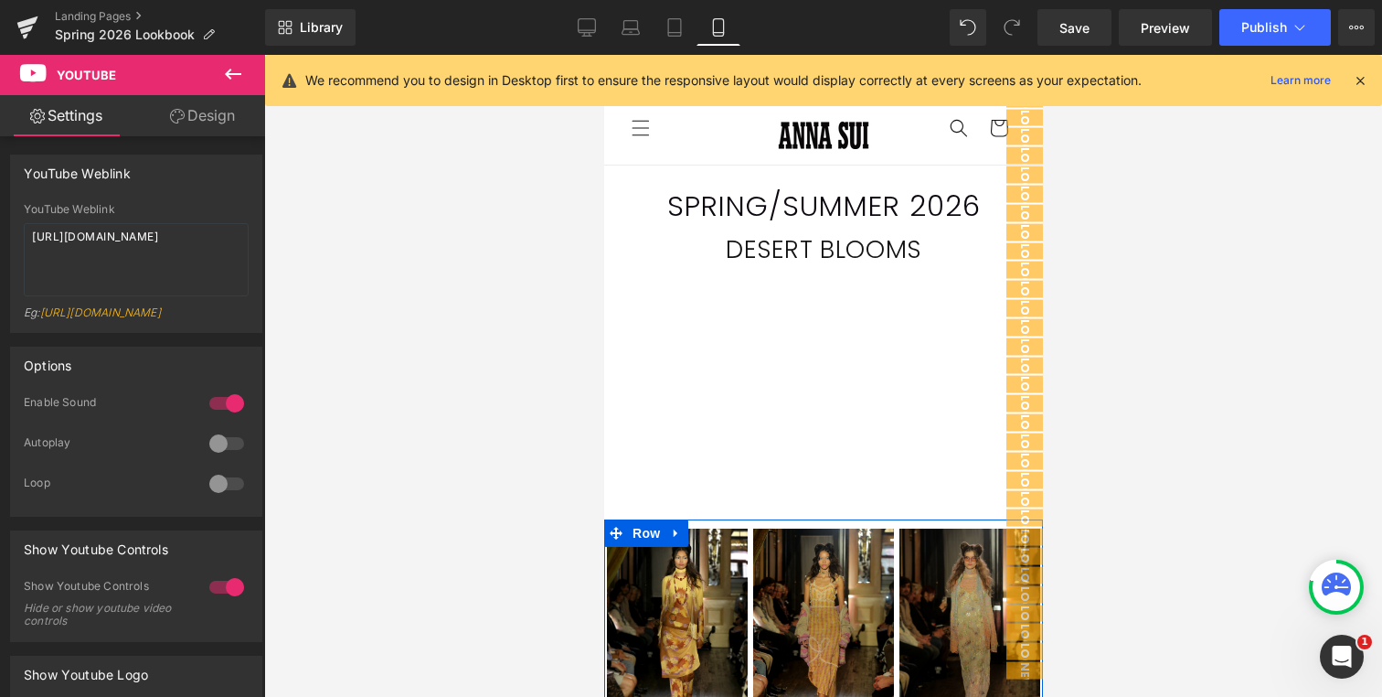
scroll to position [0, 335]
click at [36, 19] on icon at bounding box center [27, 22] width 21 height 12
